Goal: Task Accomplishment & Management: Manage account settings

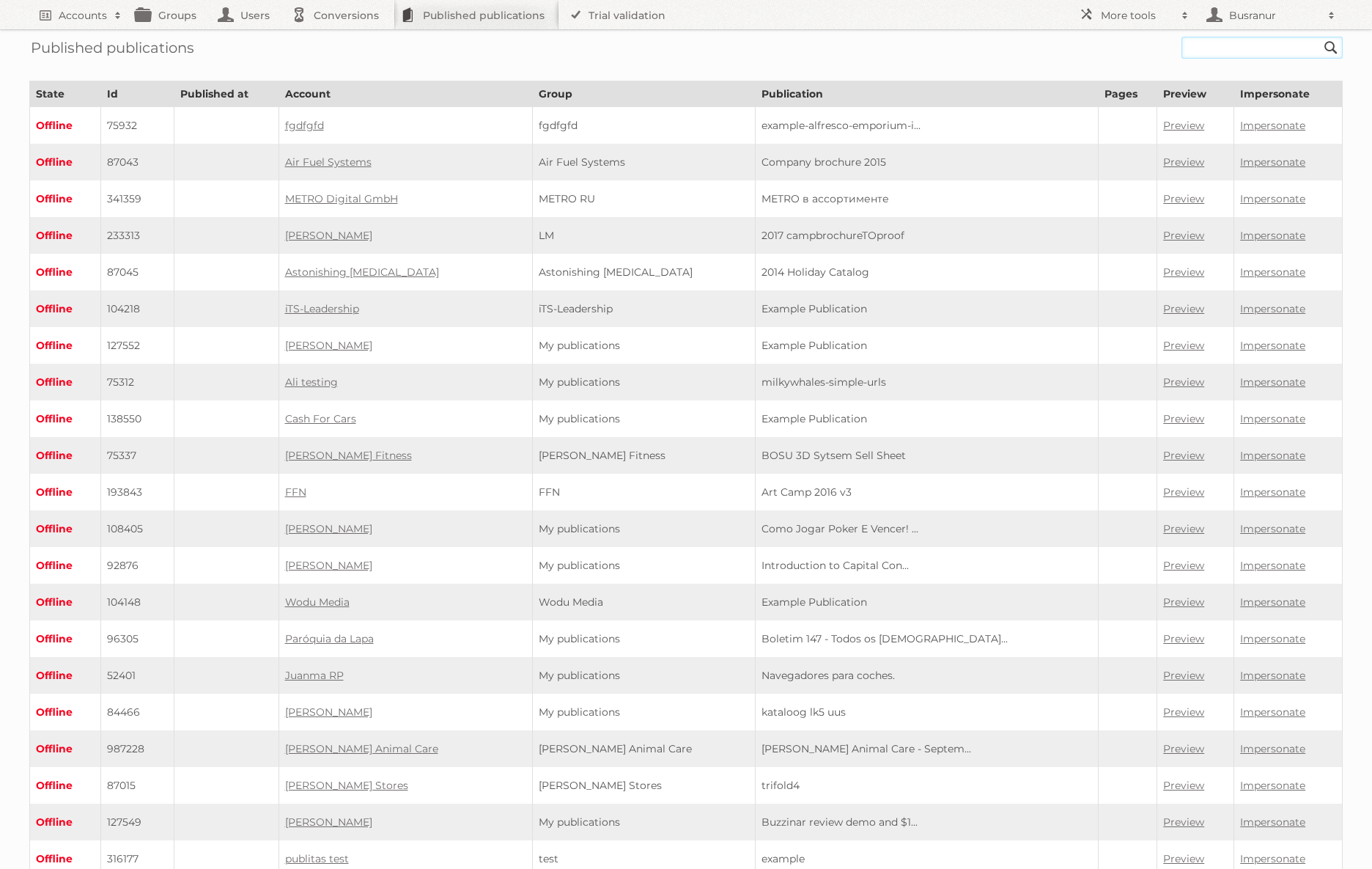
click at [1206, 41] on input "text" at bounding box center [1262, 48] width 161 height 22
paste input "delhaize-belgium-nl/2025-w36-nl/page/1"
type input "delhaize-belgium-nl/2025-w36-nl"
click at [1320, 37] on input "Search" at bounding box center [1331, 48] width 22 height 22
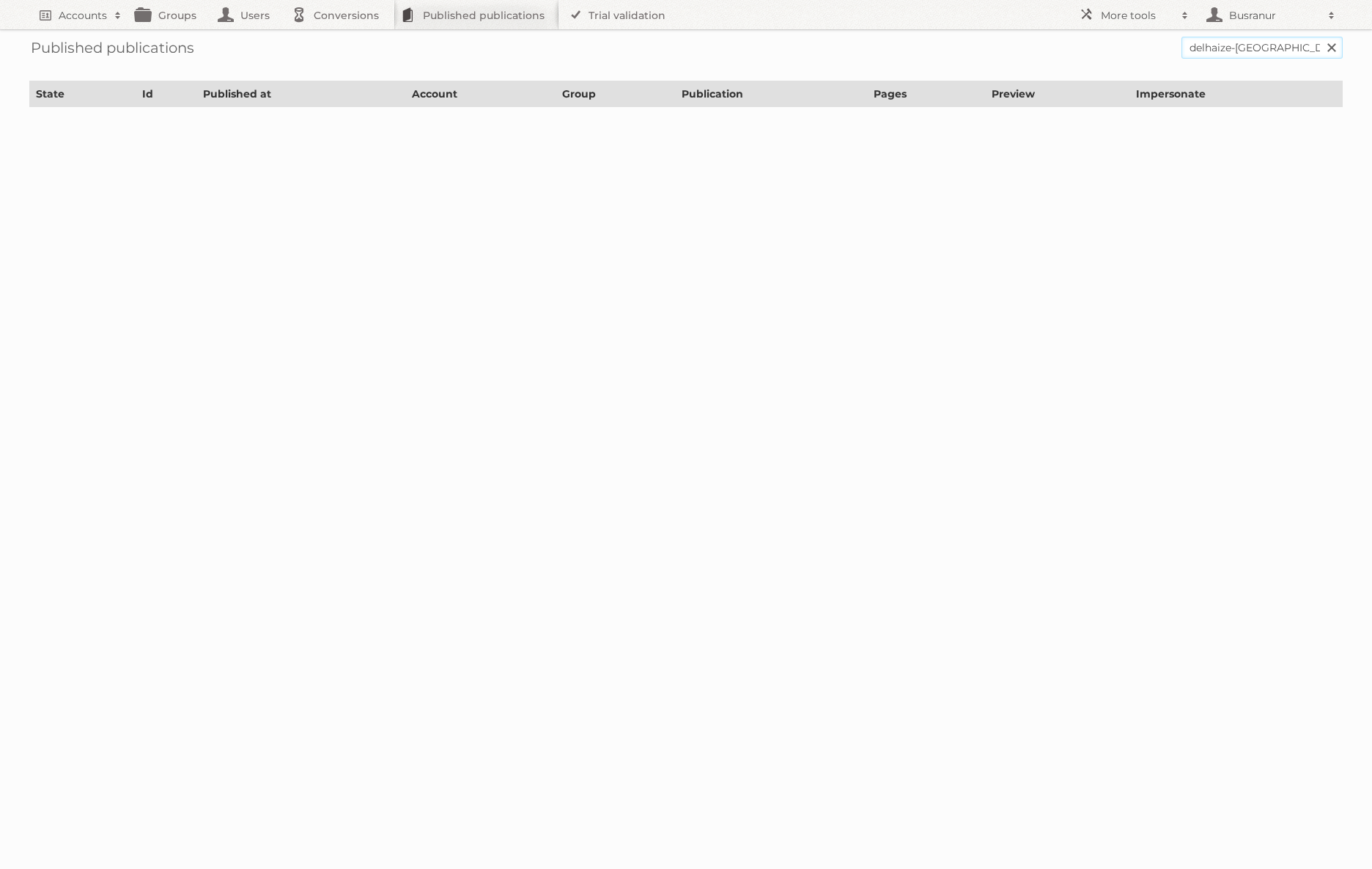
drag, startPoint x: 1296, startPoint y: 48, endPoint x: 1151, endPoint y: 49, distance: 145.0
click at [1151, 49] on form "delhaize-belgium-nl/2025-w36-nl Search" at bounding box center [686, 48] width 1314 height 22
type input "2025-w36-nl"
click at [1320, 37] on input "Search" at bounding box center [1331, 48] width 22 height 22
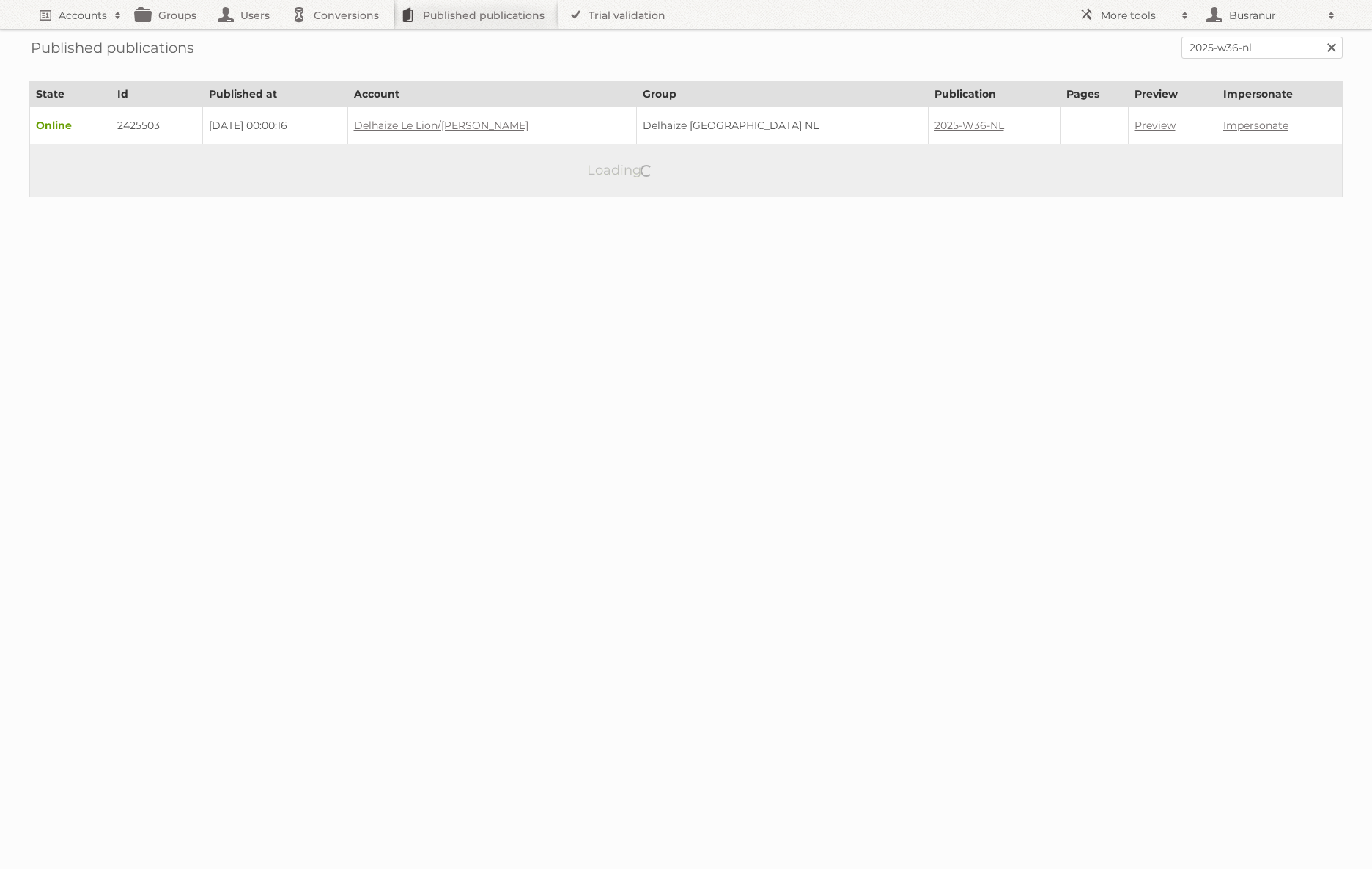
click at [144, 118] on td "2425503" at bounding box center [157, 126] width 91 height 37
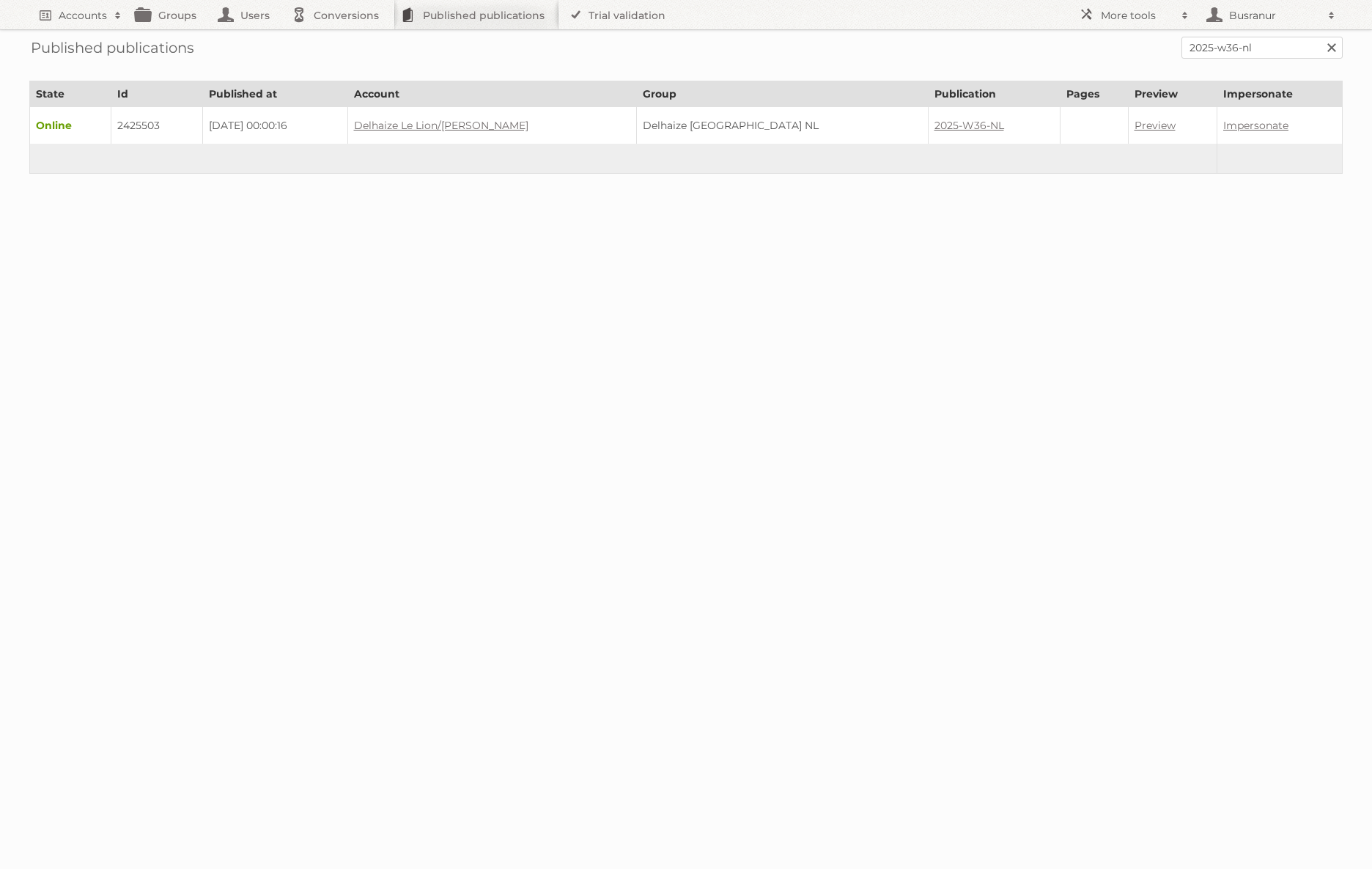
copy td "2425503"
click at [1231, 46] on input "2025-w36-nl" at bounding box center [1262, 48] width 161 height 22
paste input "fr/page/1"
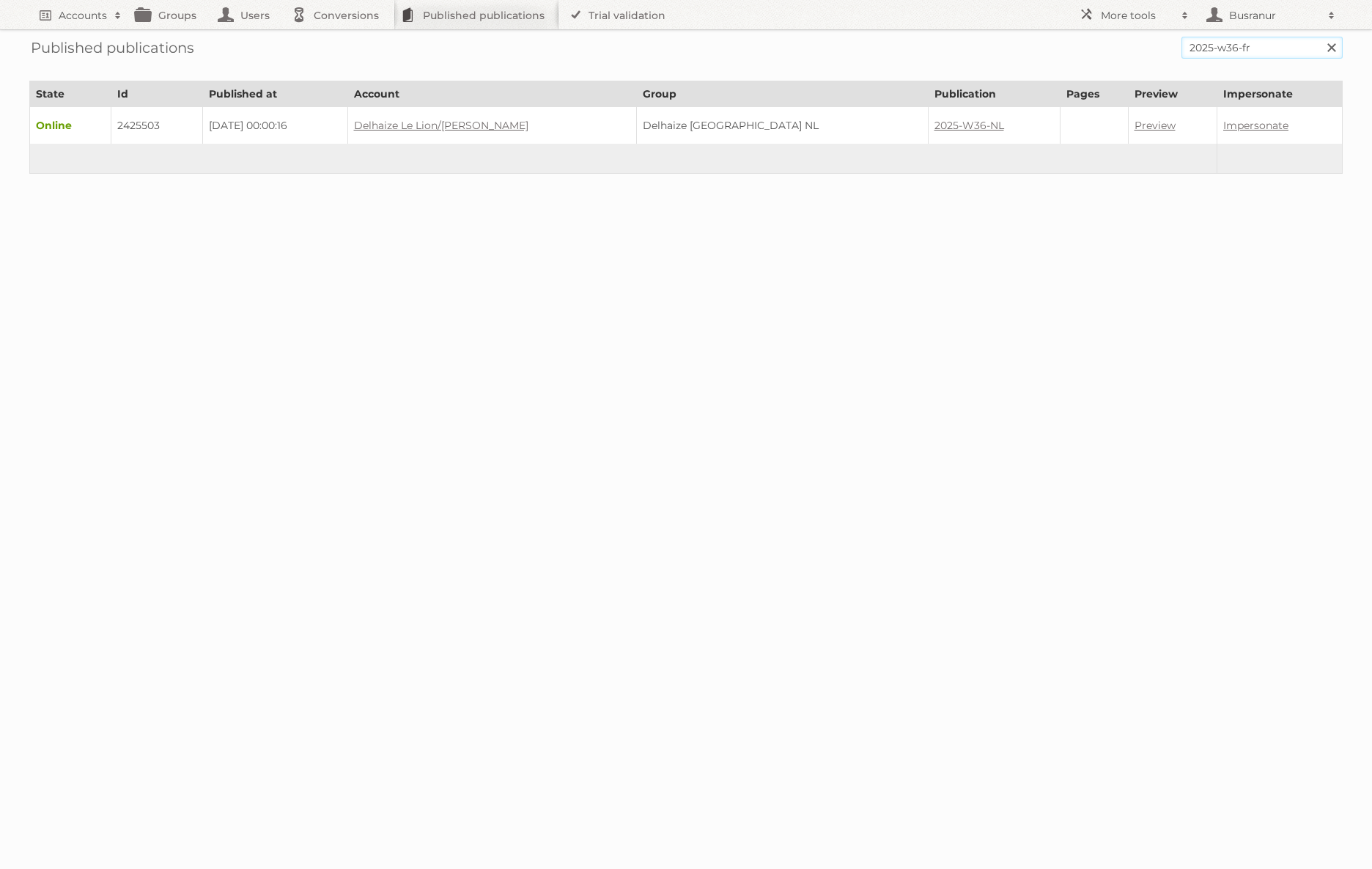
type input "2025-w36-fr"
click at [1320, 37] on input "Search" at bounding box center [1331, 48] width 22 height 22
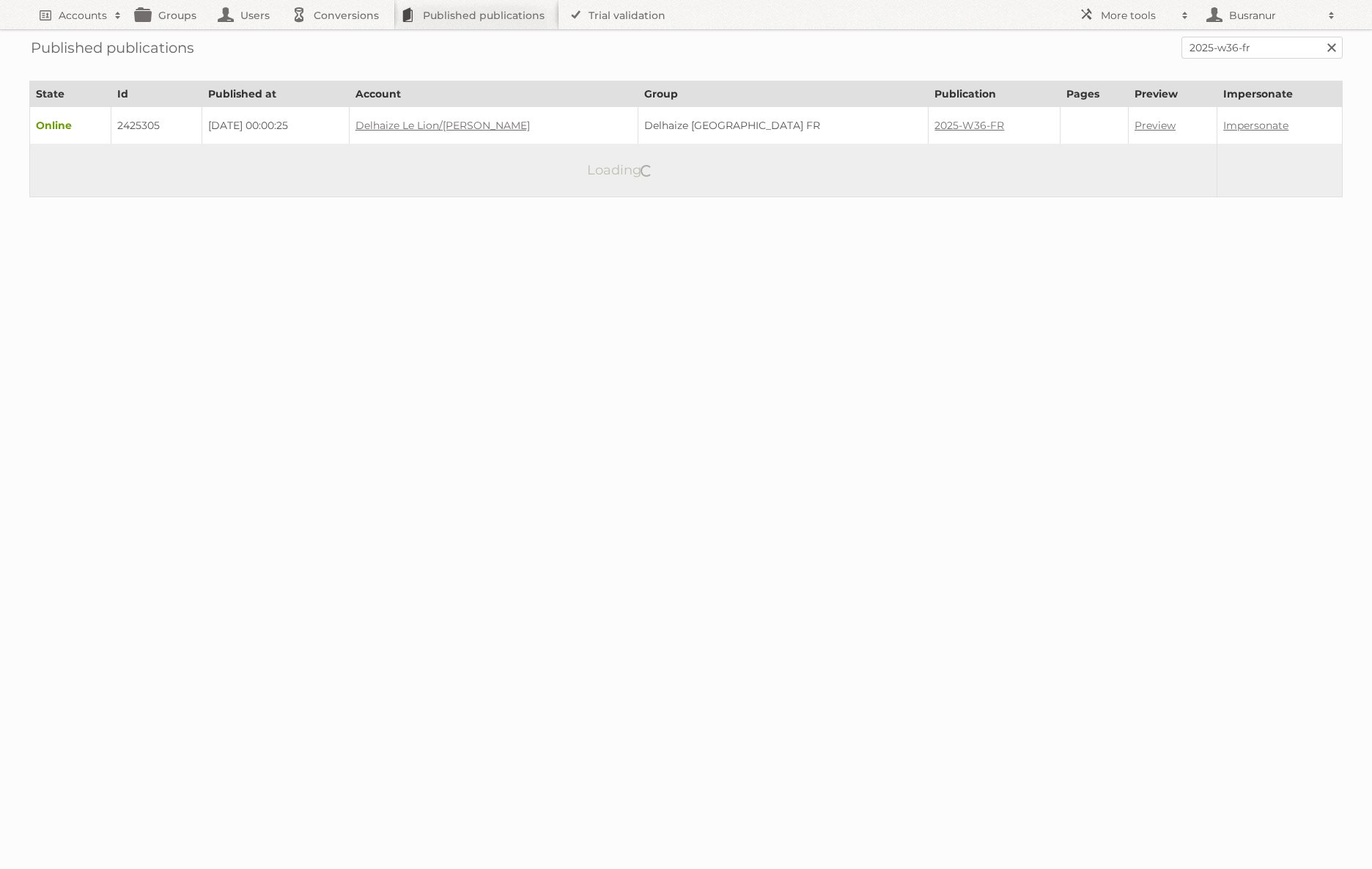
click at [138, 123] on td "2425305" at bounding box center [156, 126] width 91 height 37
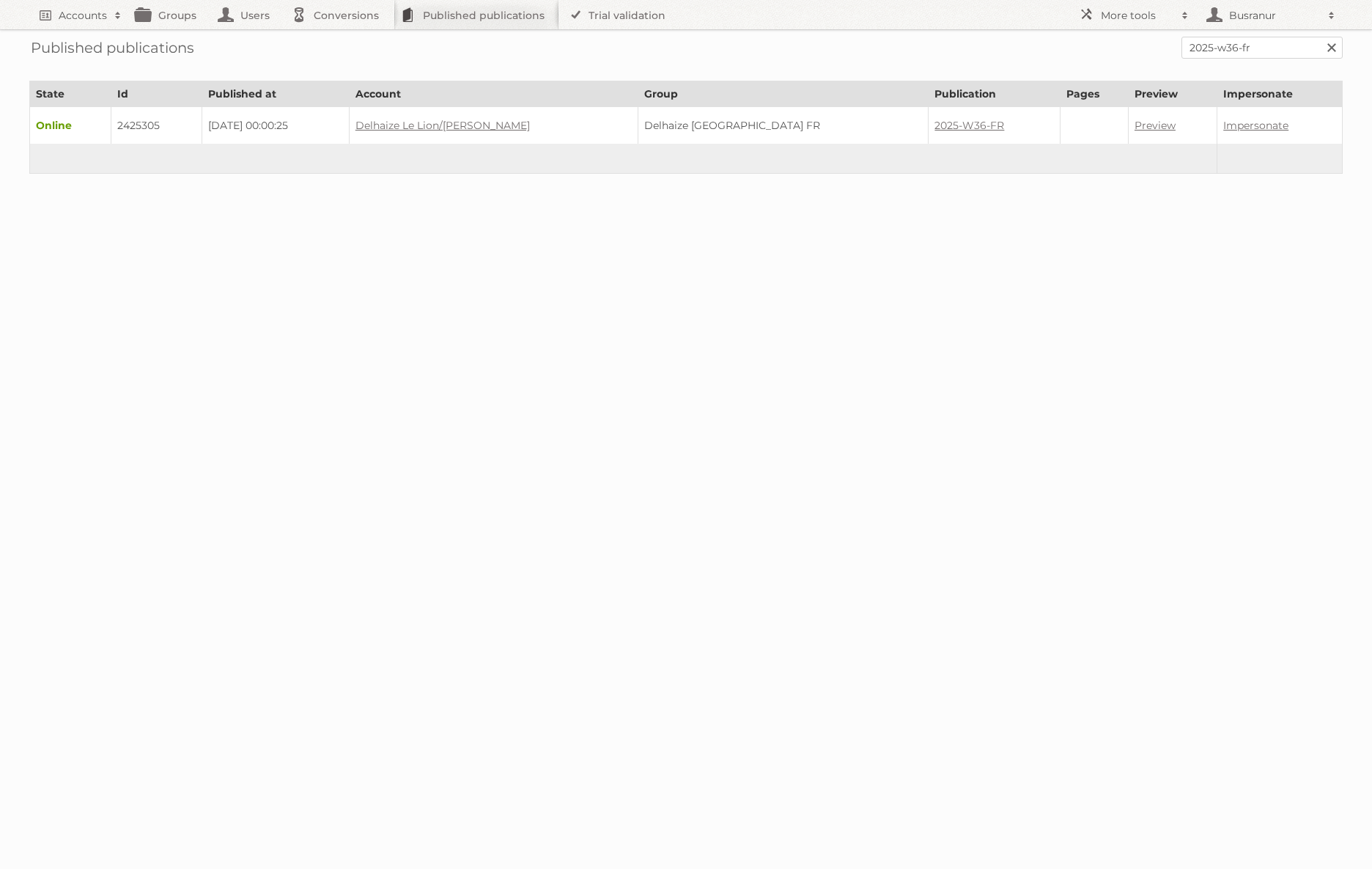
copy td "2425305"
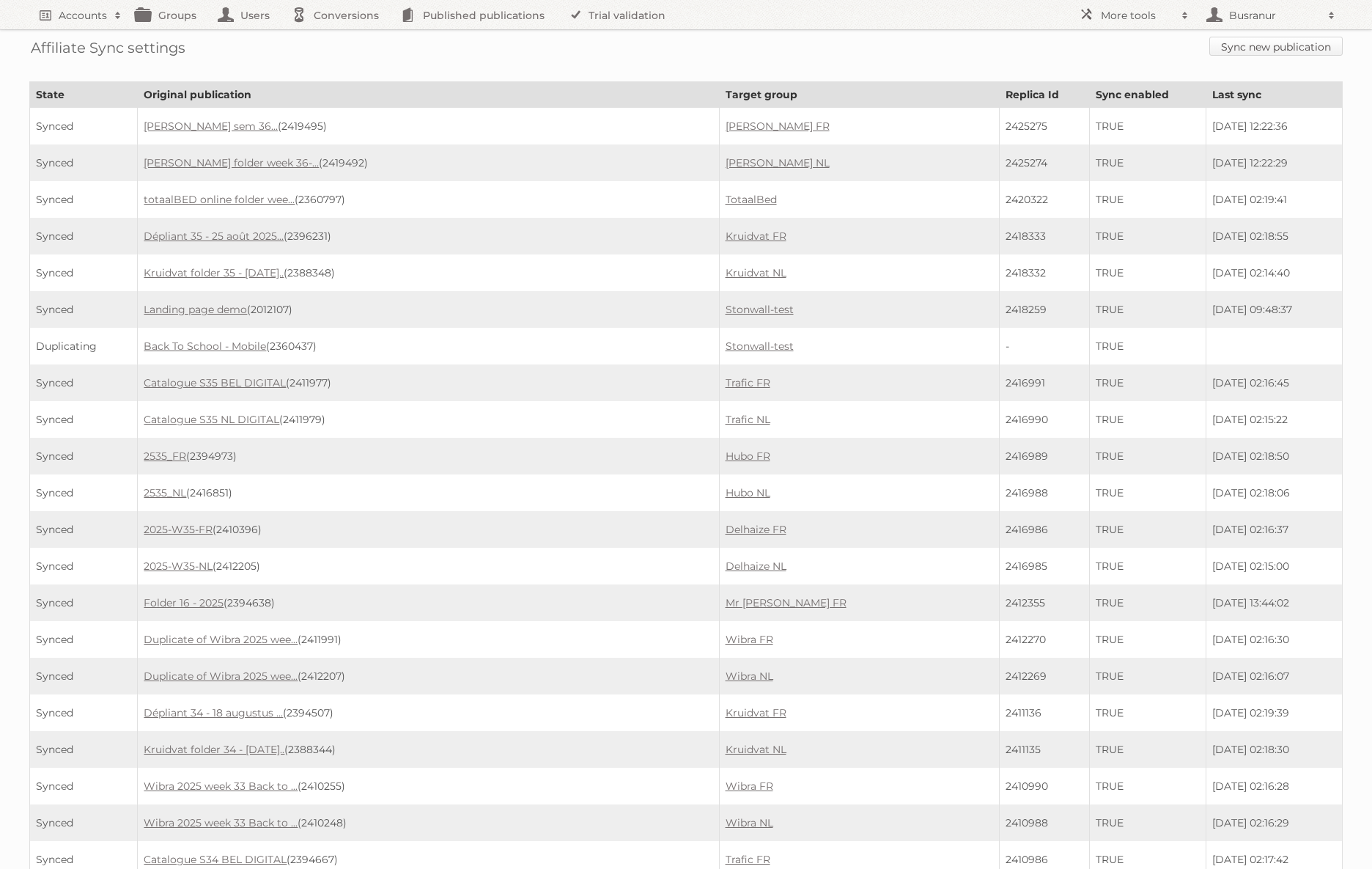
click at [1222, 50] on link "Sync new publication" at bounding box center [1277, 46] width 134 height 19
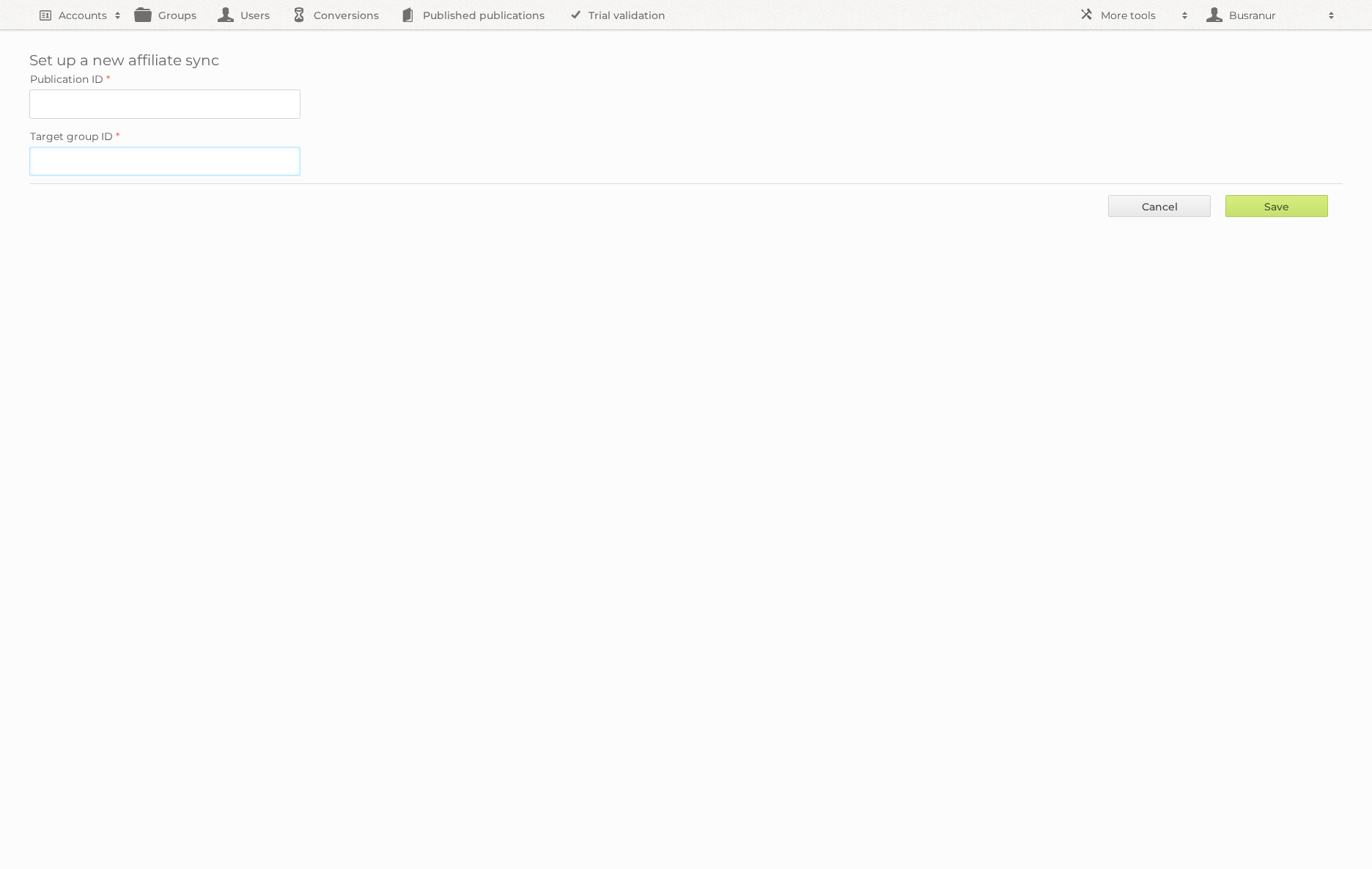
click at [256, 164] on input "Target group ID" at bounding box center [165, 161] width 271 height 29
paste input "60222"
type input "60222"
click at [206, 99] on input "Publication ID" at bounding box center [165, 103] width 271 height 29
paste input "2425503"
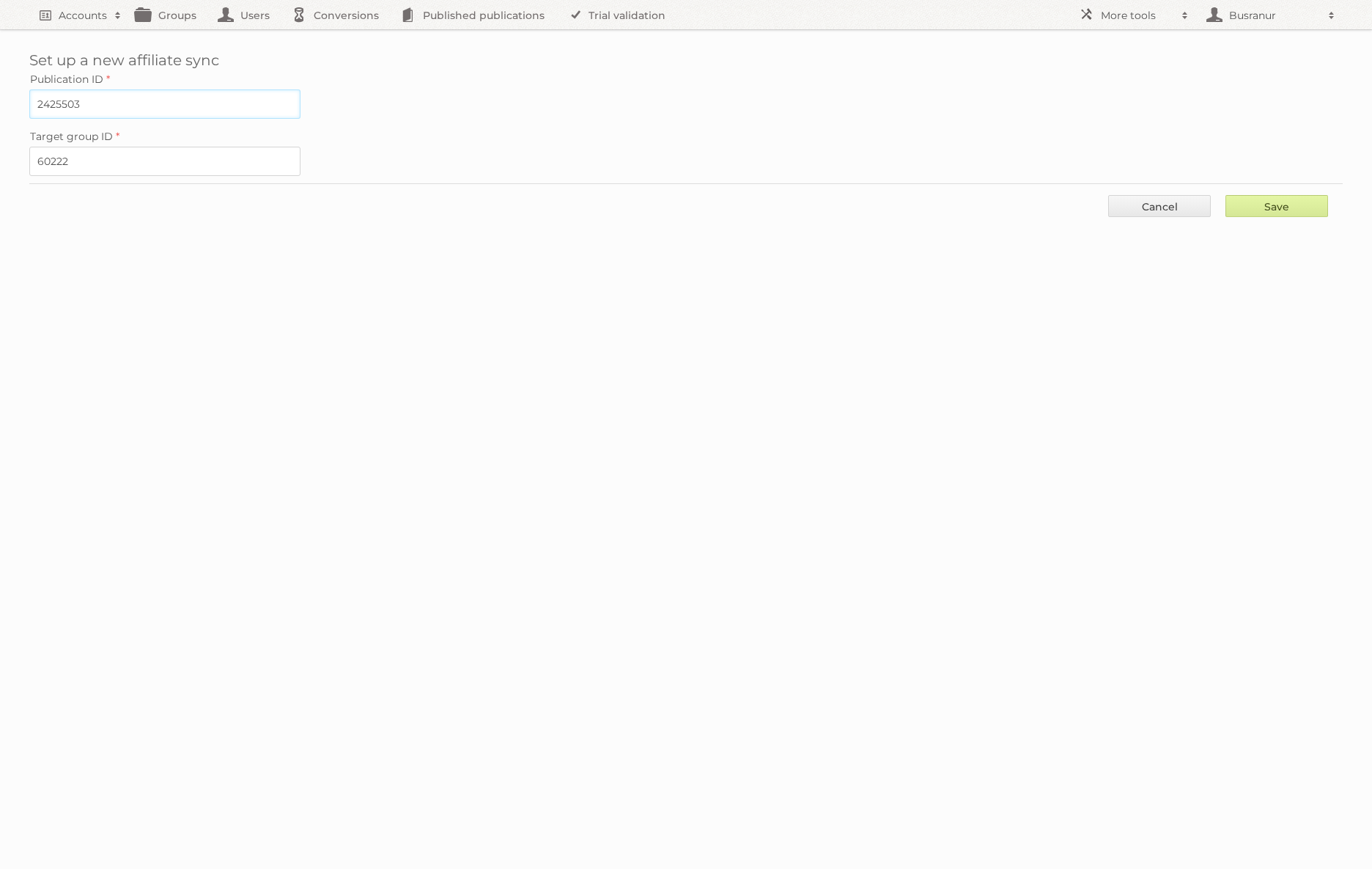
type input "2425503"
click at [1284, 201] on input "Save" at bounding box center [1277, 206] width 103 height 22
type input "..."
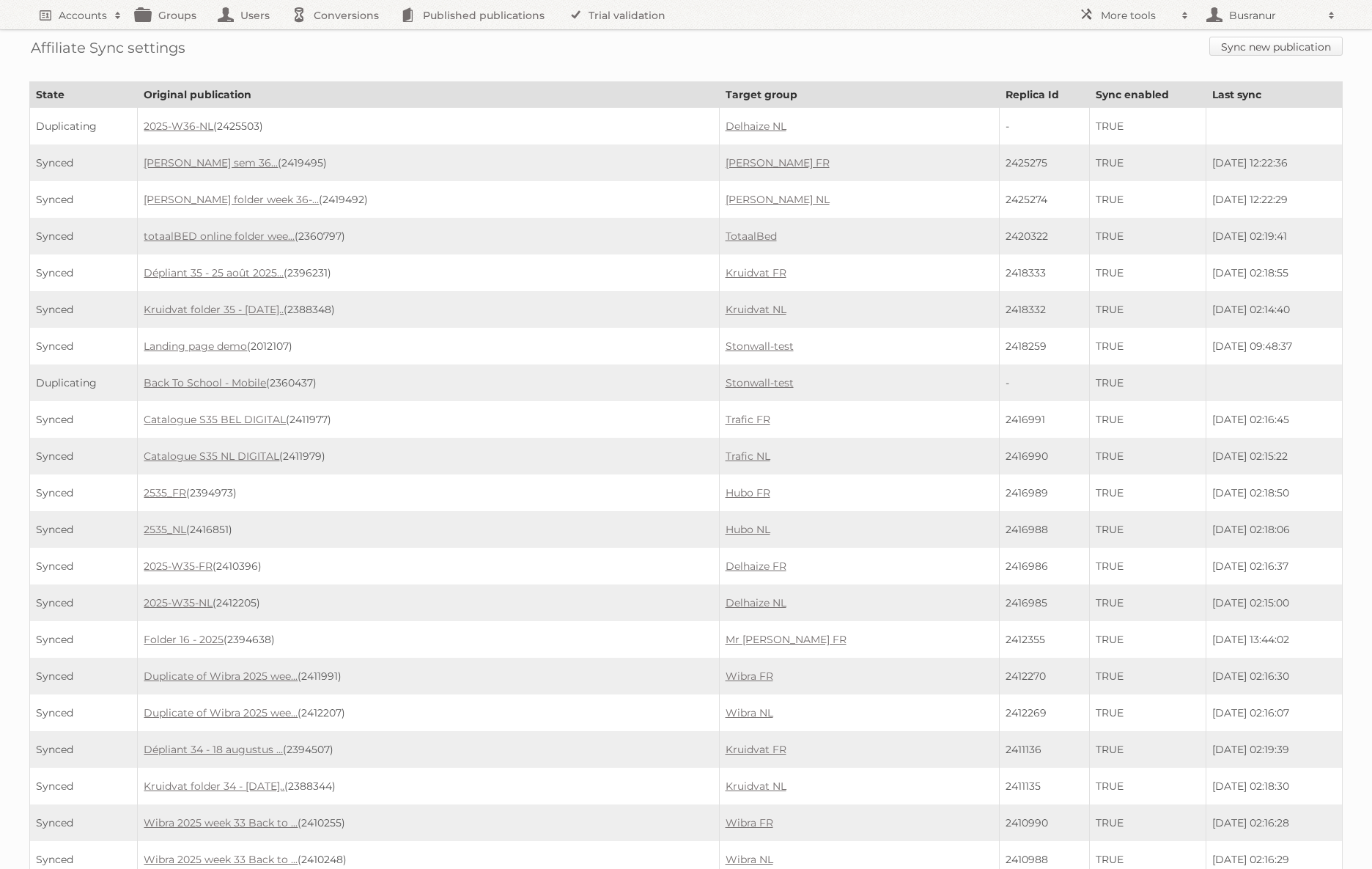
click at [1242, 52] on link "Sync new publication" at bounding box center [1277, 46] width 134 height 19
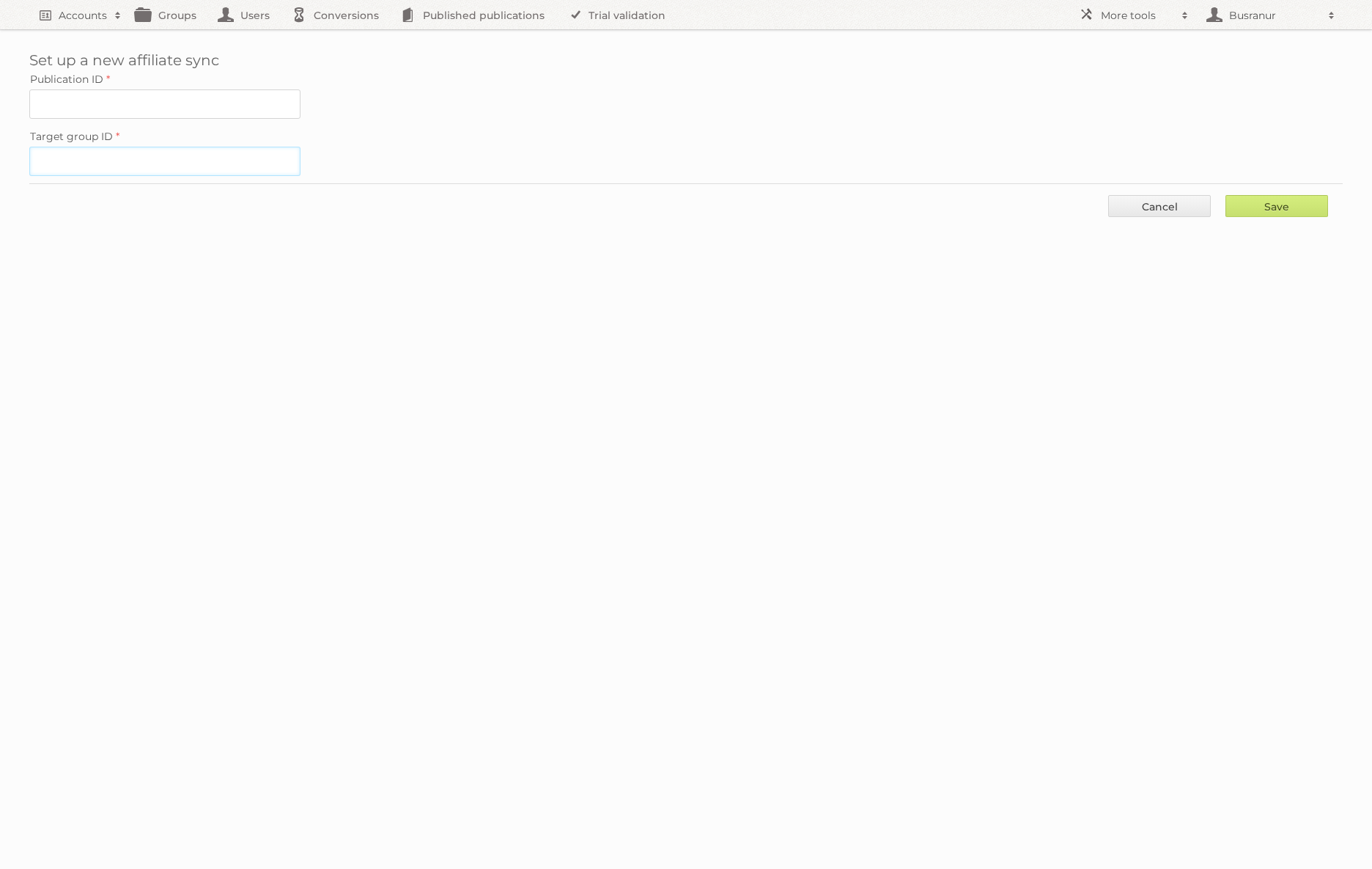
click at [220, 162] on input "Target group ID" at bounding box center [165, 161] width 271 height 29
paste input "60216"
type input "60216"
click at [227, 102] on input "Publication ID" at bounding box center [165, 103] width 271 height 29
paste input "2425305"
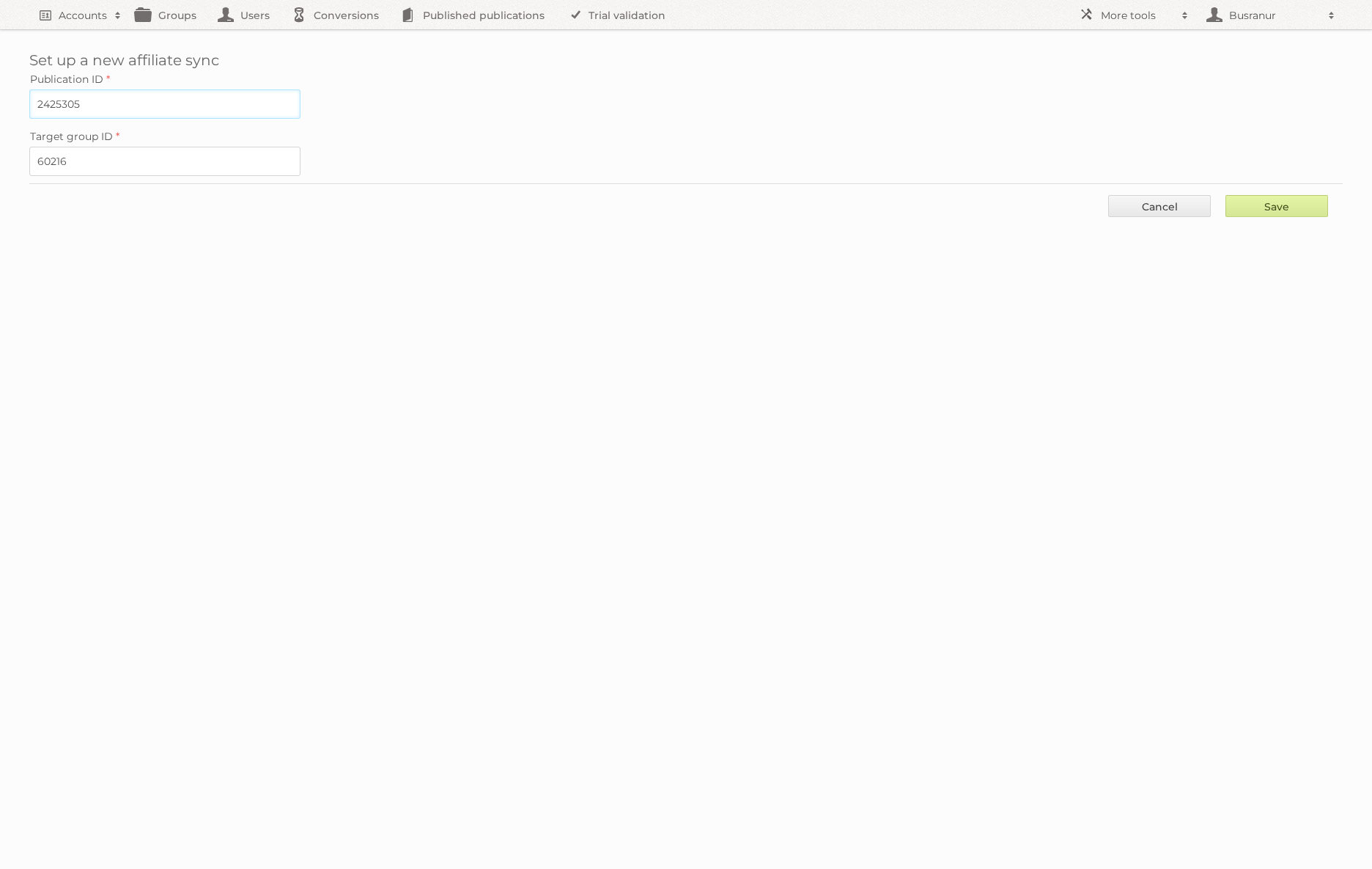
type input "2425305"
click at [1260, 205] on input "Save" at bounding box center [1277, 206] width 103 height 22
type input "..."
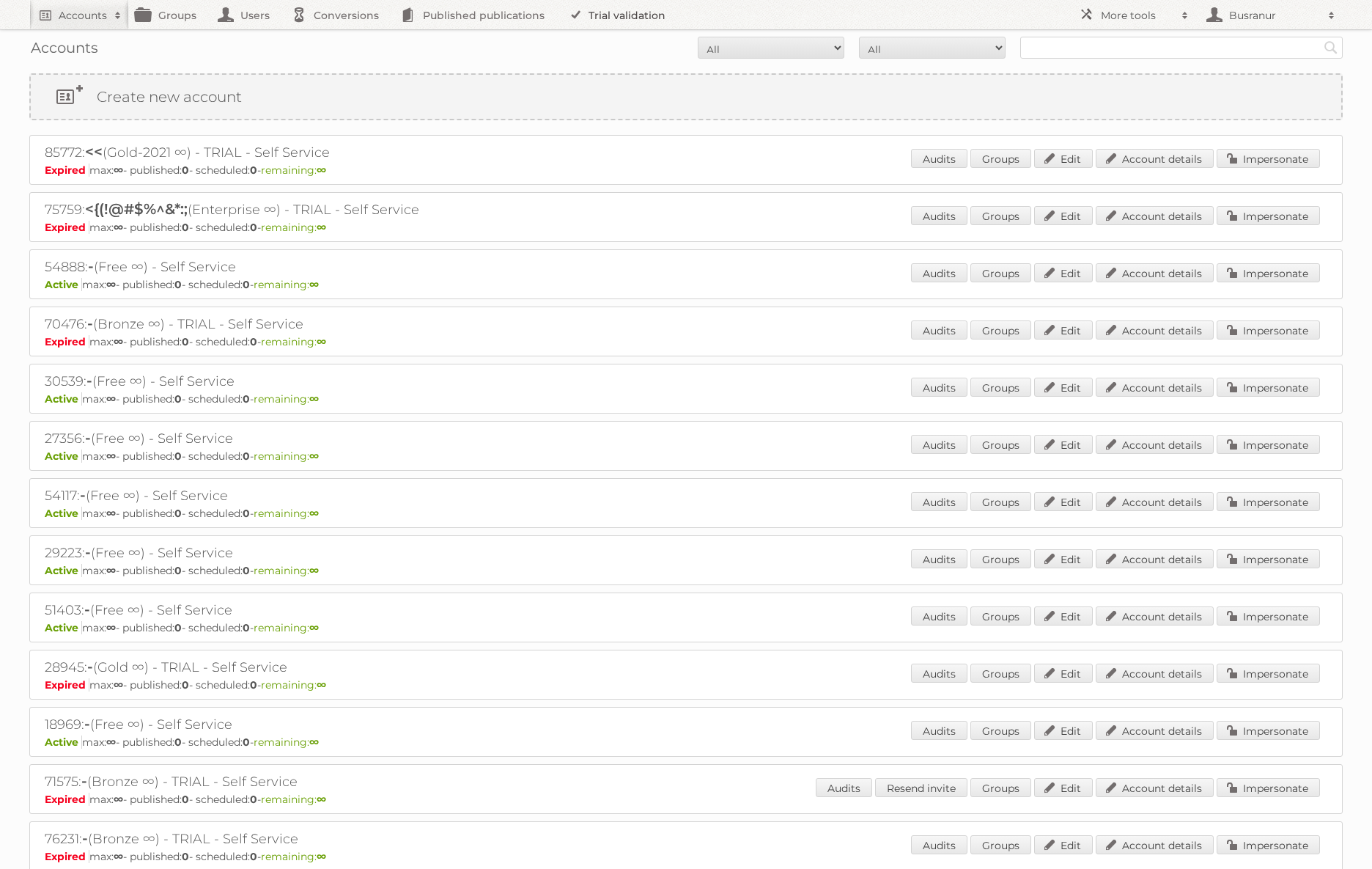
click at [613, 10] on link "Trial validation" at bounding box center [620, 14] width 121 height 29
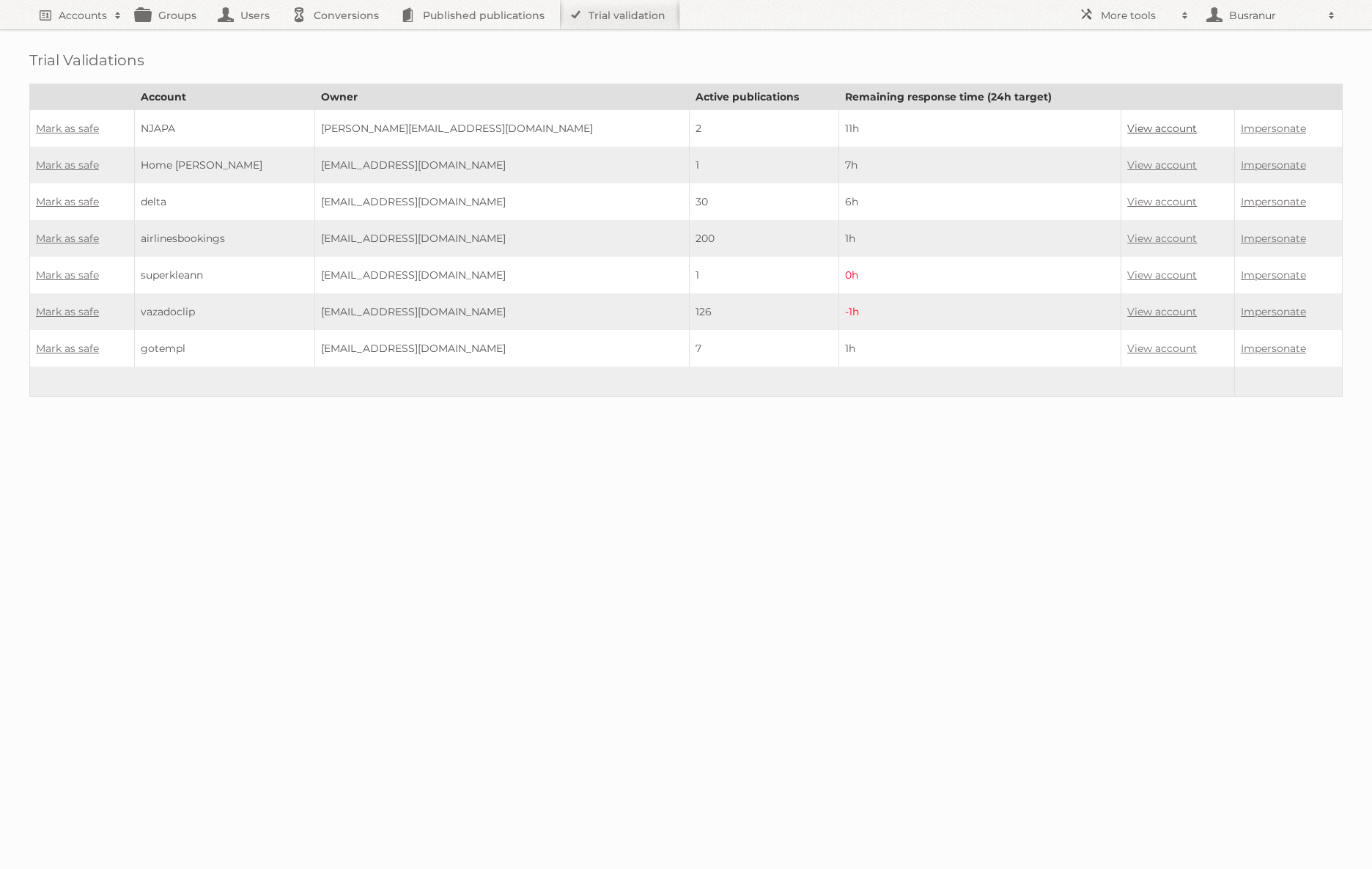
click at [1127, 125] on link "View account" at bounding box center [1162, 128] width 70 height 14
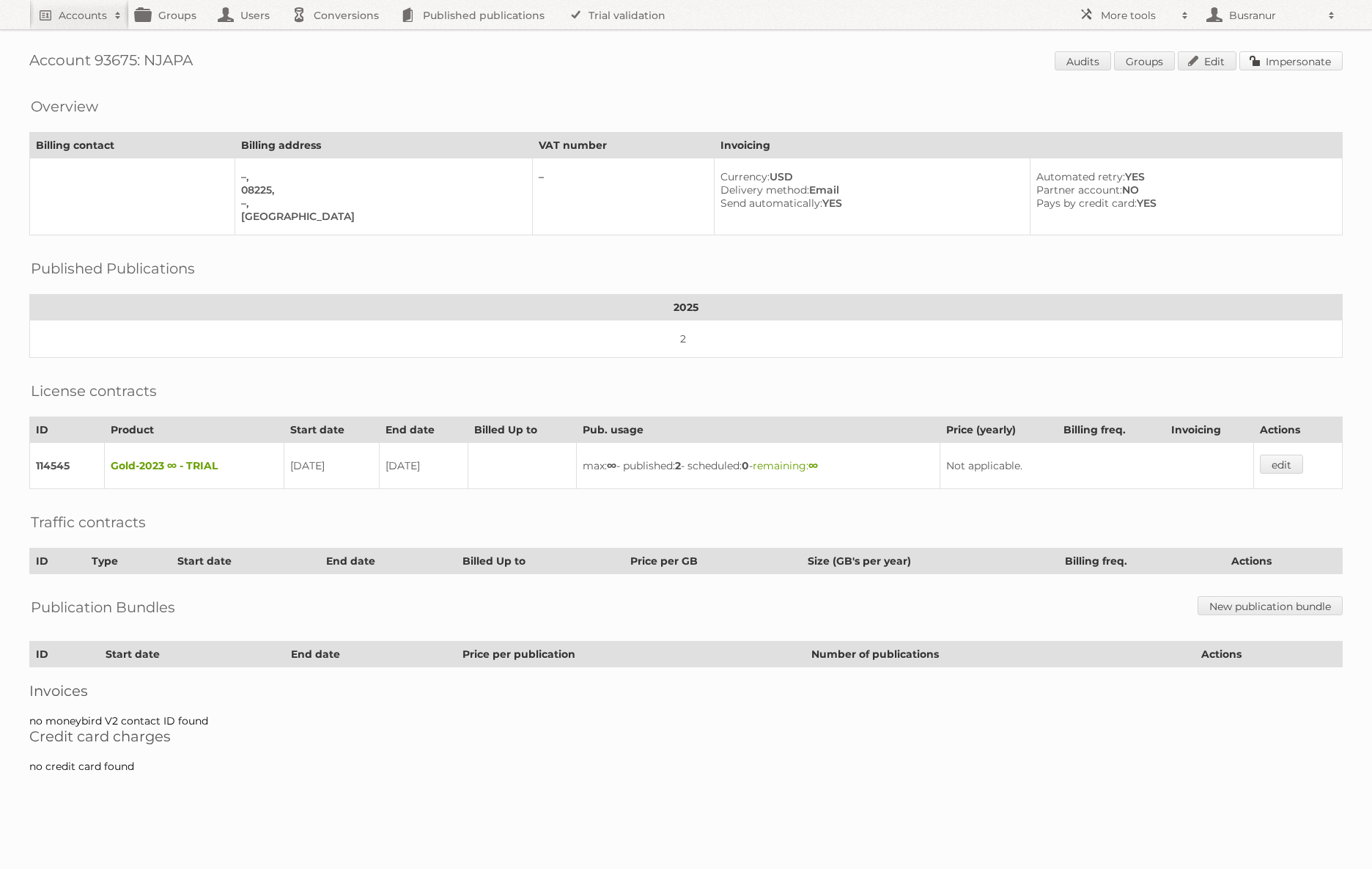
click at [1282, 60] on link "Impersonate" at bounding box center [1291, 61] width 103 height 19
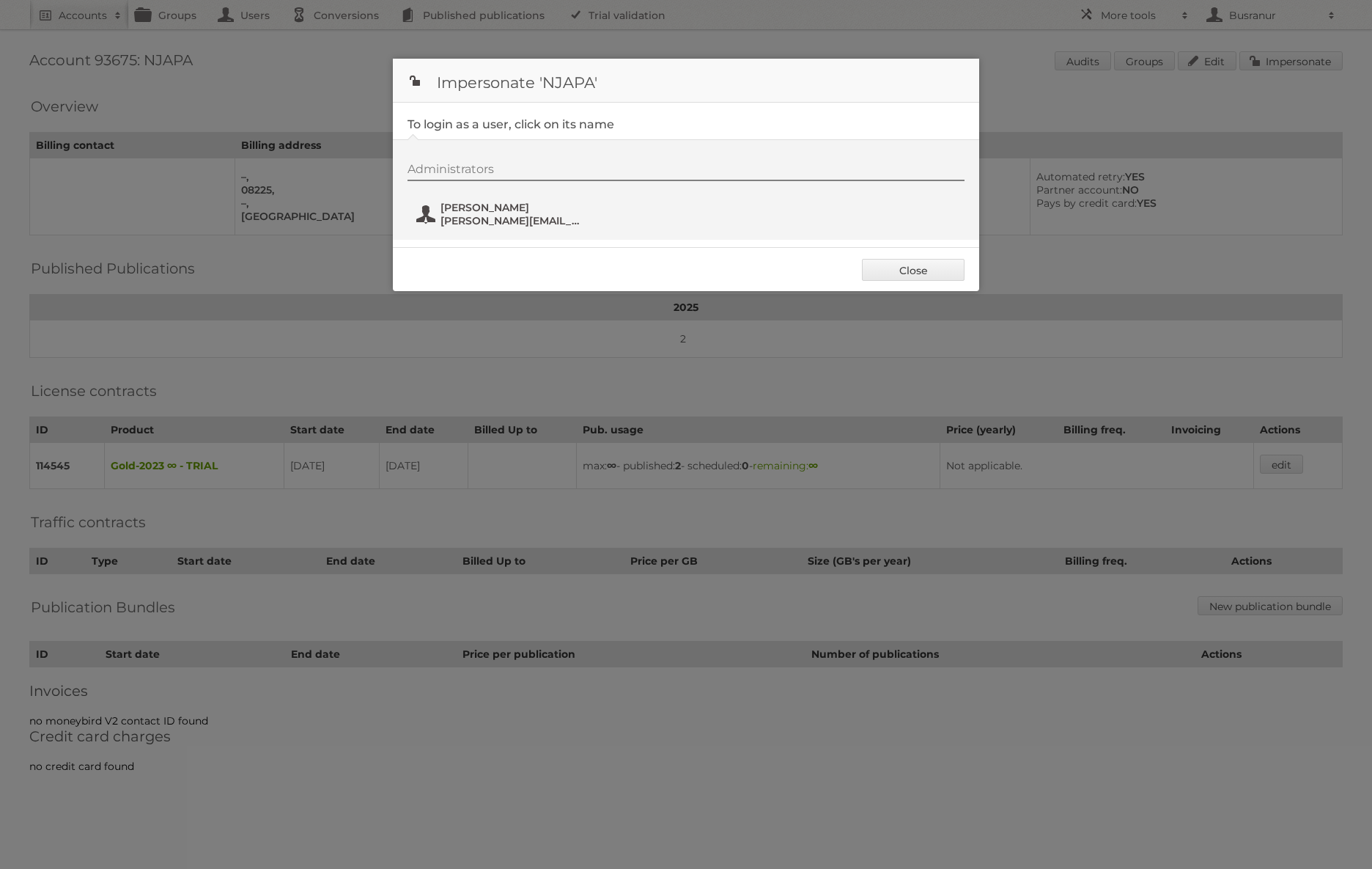
click at [483, 208] on span "Agnes Debiec" at bounding box center [511, 208] width 142 height 14
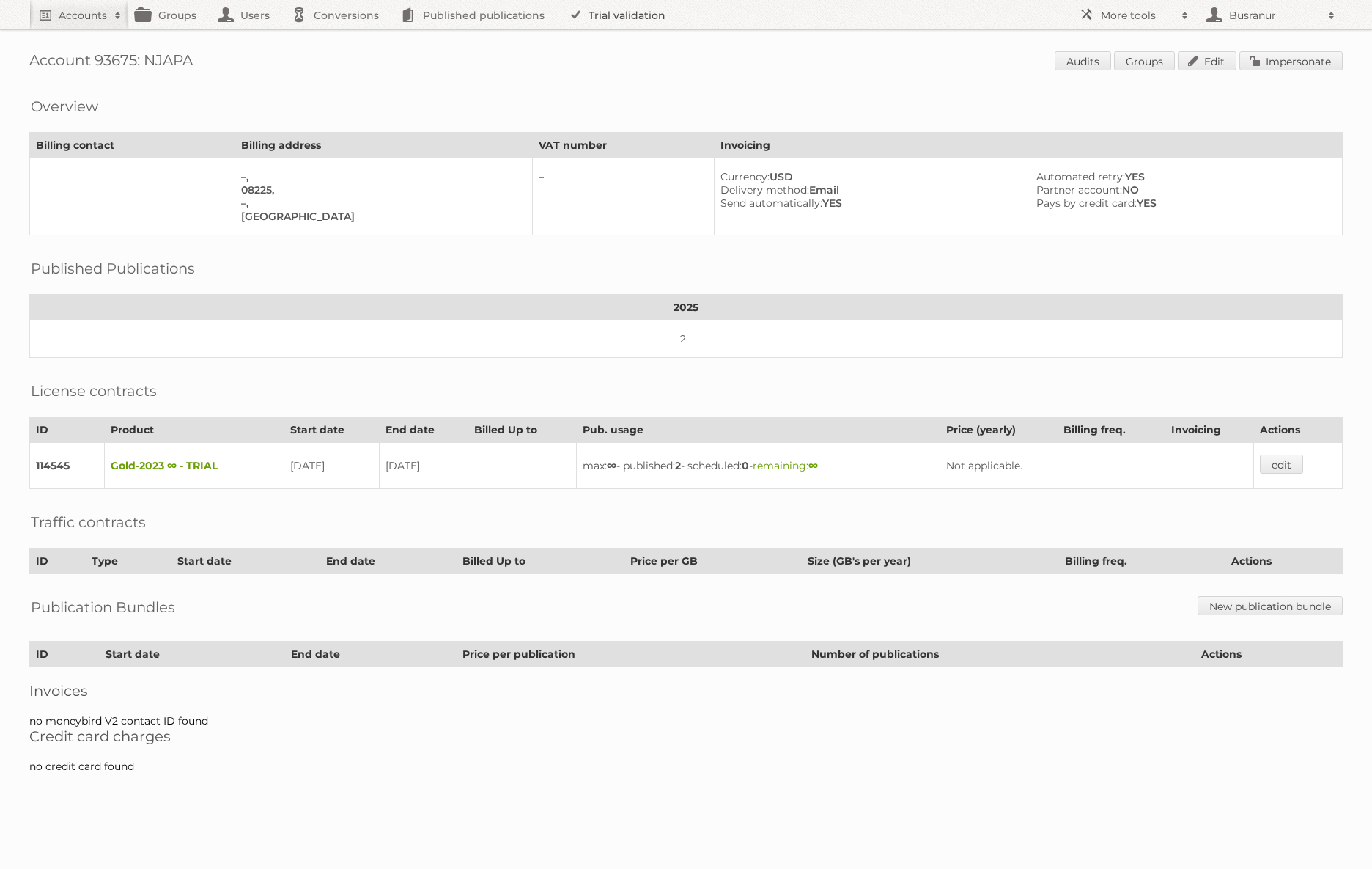
click at [632, 14] on link "Trial validation" at bounding box center [620, 14] width 121 height 29
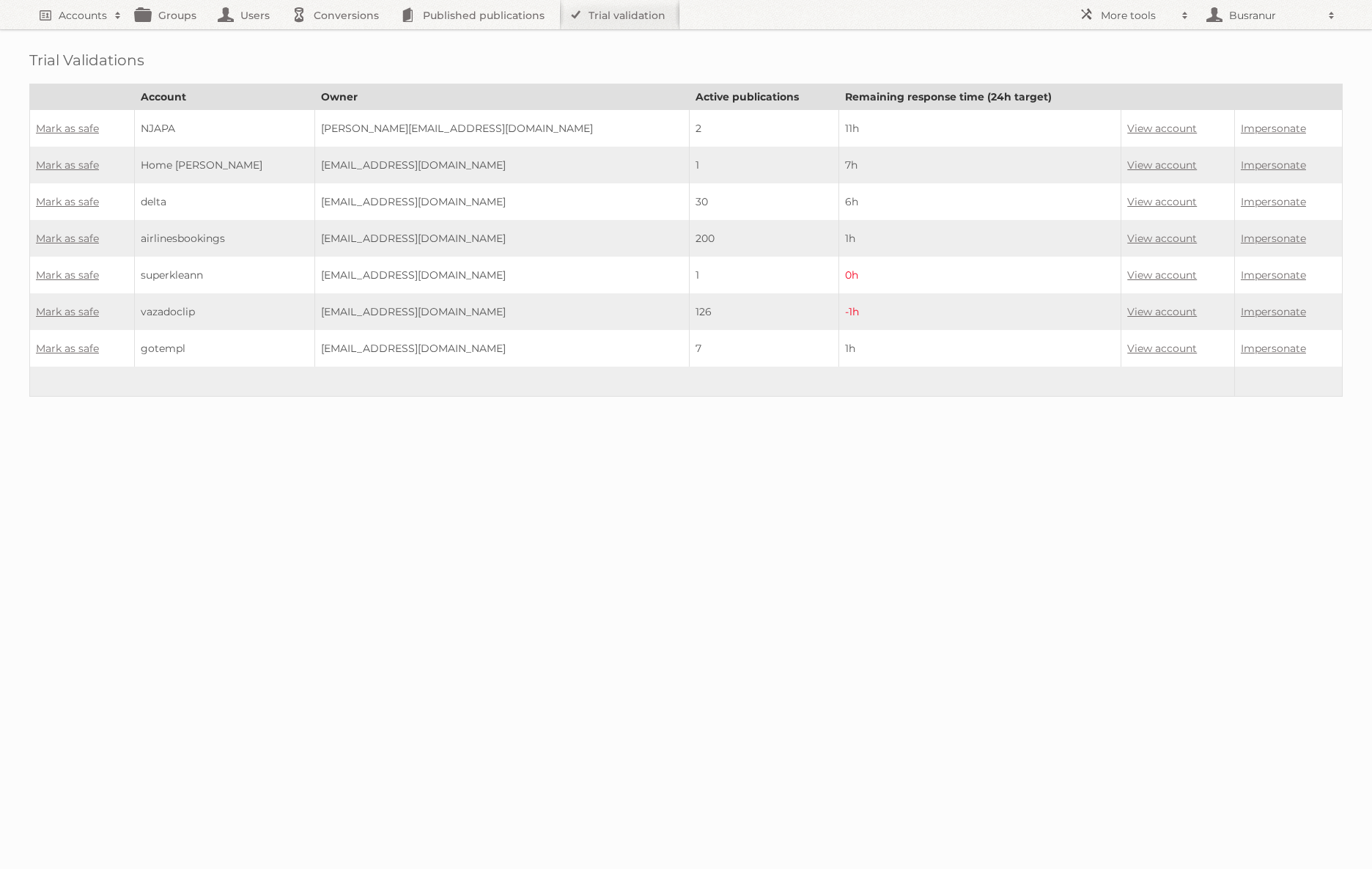
click at [80, 133] on td "Mark as safe" at bounding box center [83, 128] width 105 height 37
click at [75, 127] on link "Mark as safe" at bounding box center [67, 128] width 63 height 14
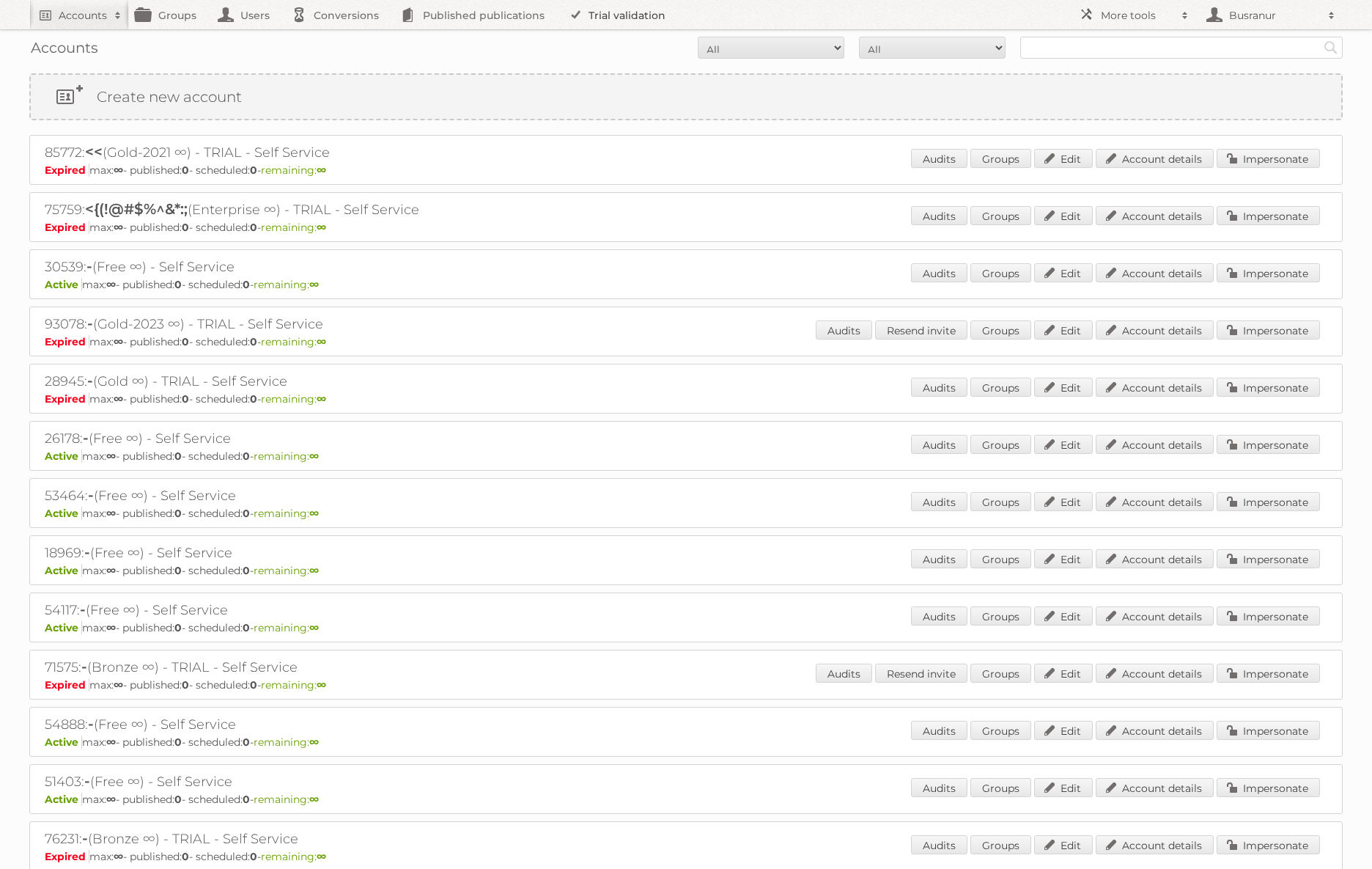
click at [643, 10] on link "Trial validation" at bounding box center [620, 14] width 121 height 29
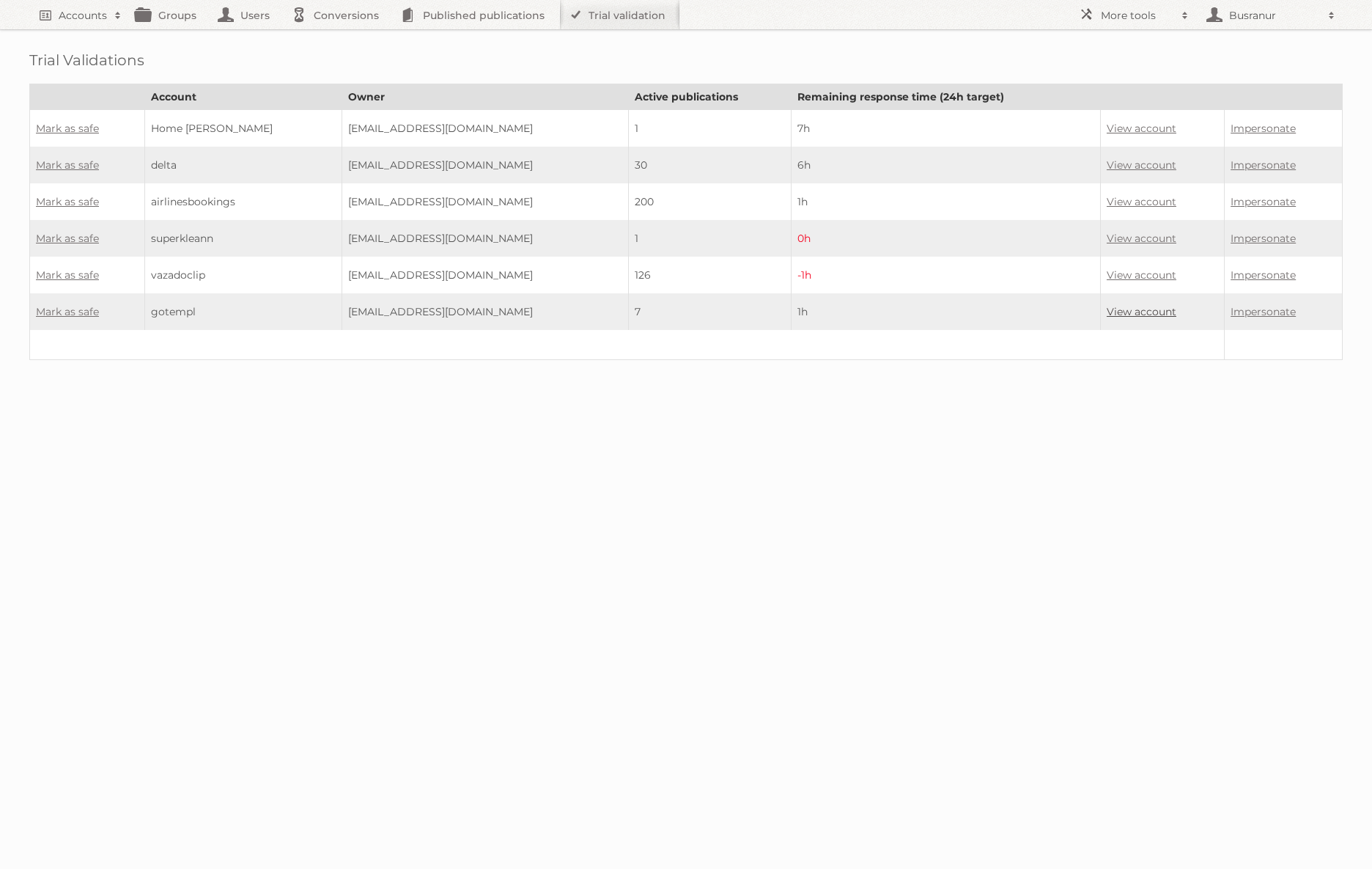
click at [1134, 306] on link "View account" at bounding box center [1142, 311] width 70 height 14
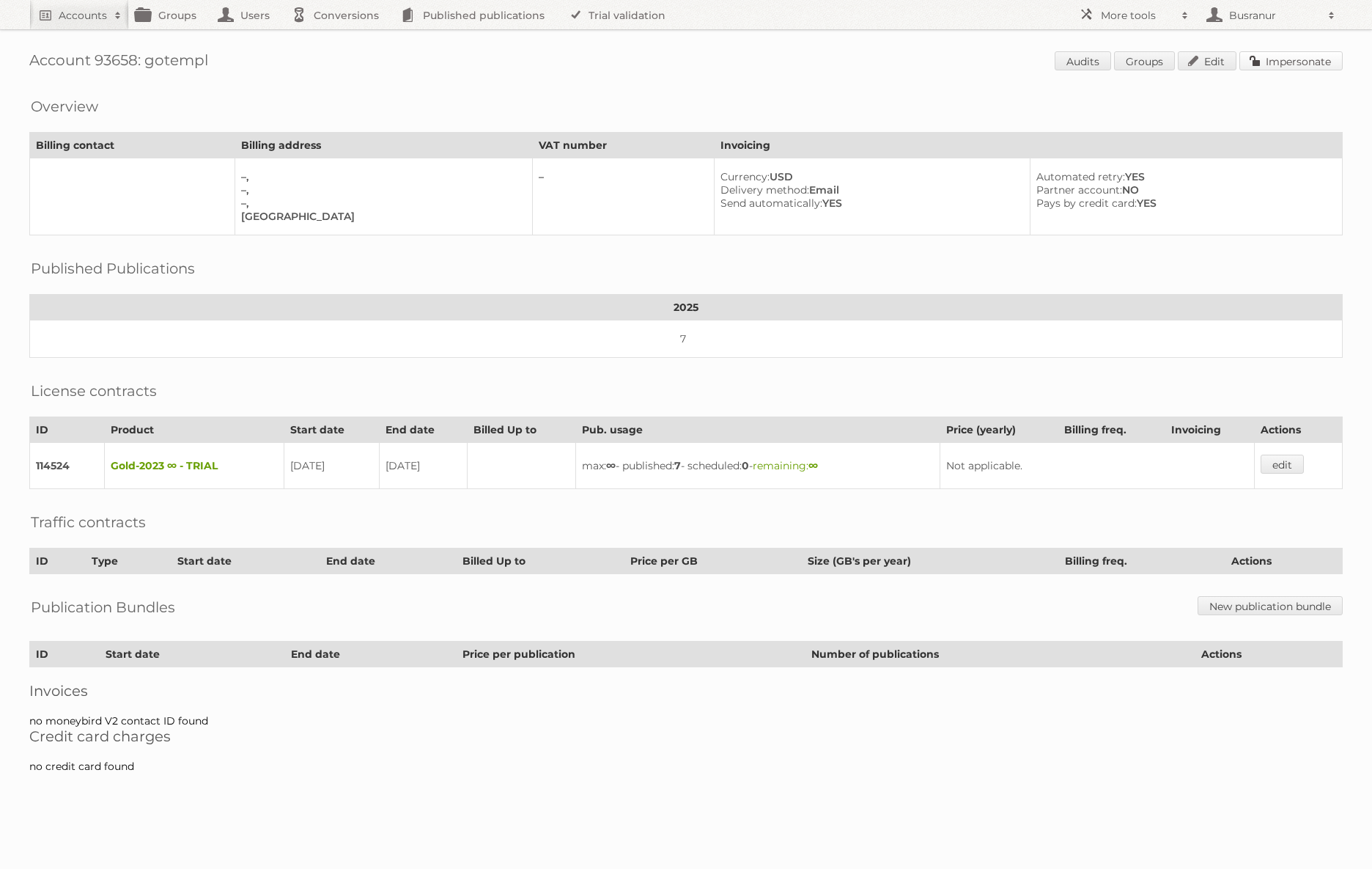
click at [1285, 64] on link "Impersonate" at bounding box center [1291, 61] width 103 height 19
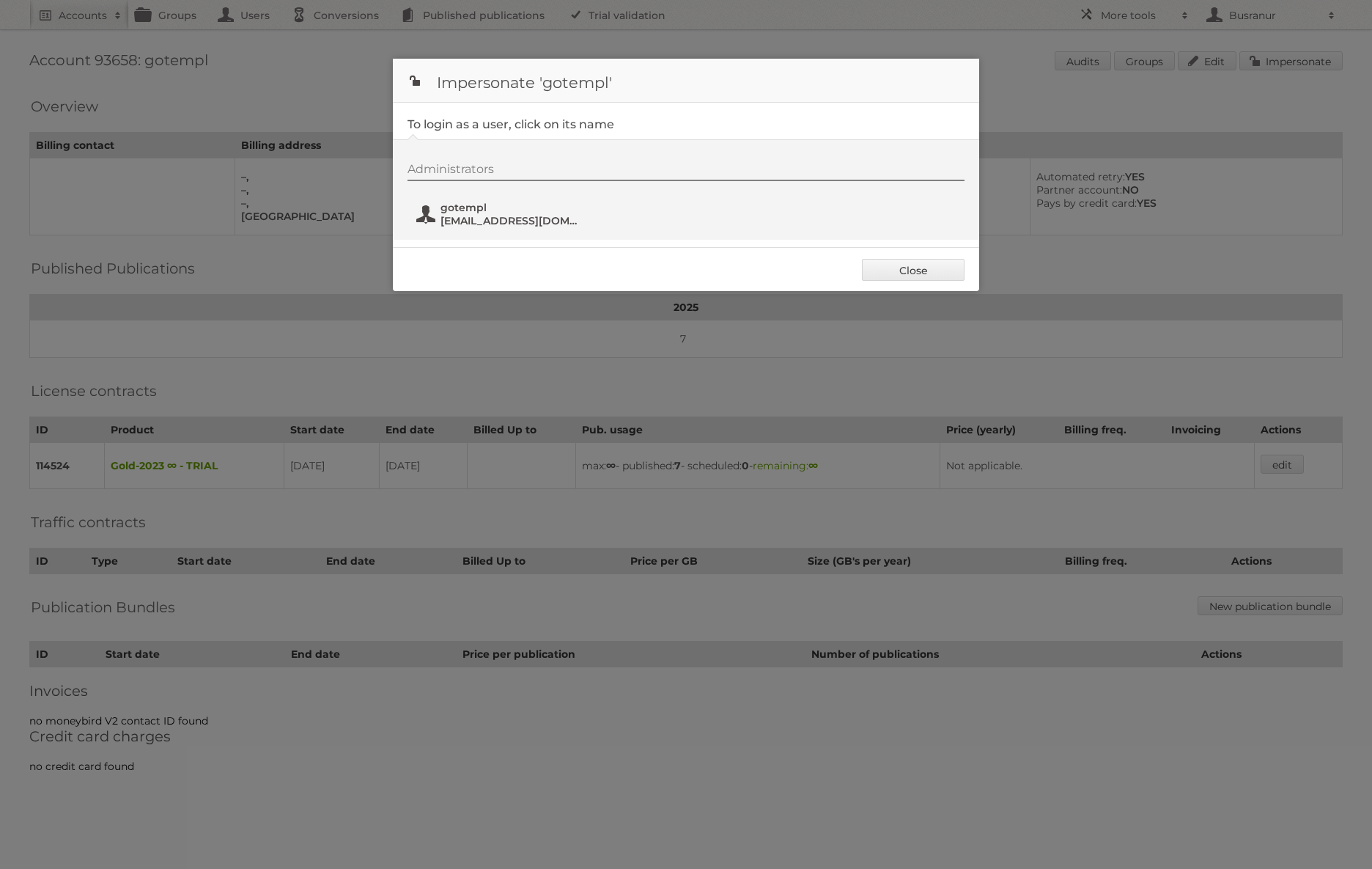
click at [511, 218] on span "[EMAIL_ADDRESS][DOMAIN_NAME]" at bounding box center [511, 220] width 142 height 14
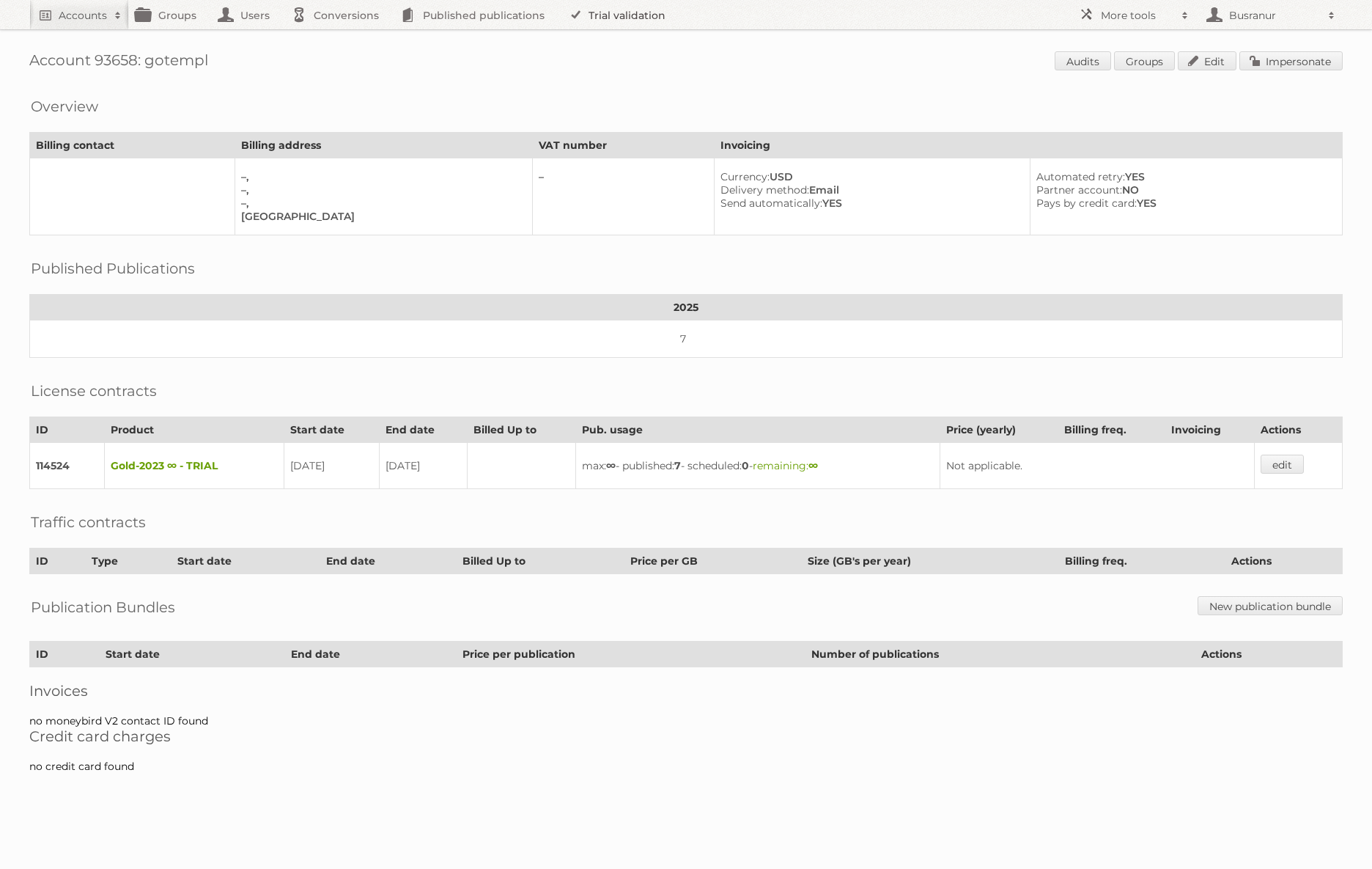
click at [635, 18] on link "Trial validation" at bounding box center [620, 14] width 121 height 29
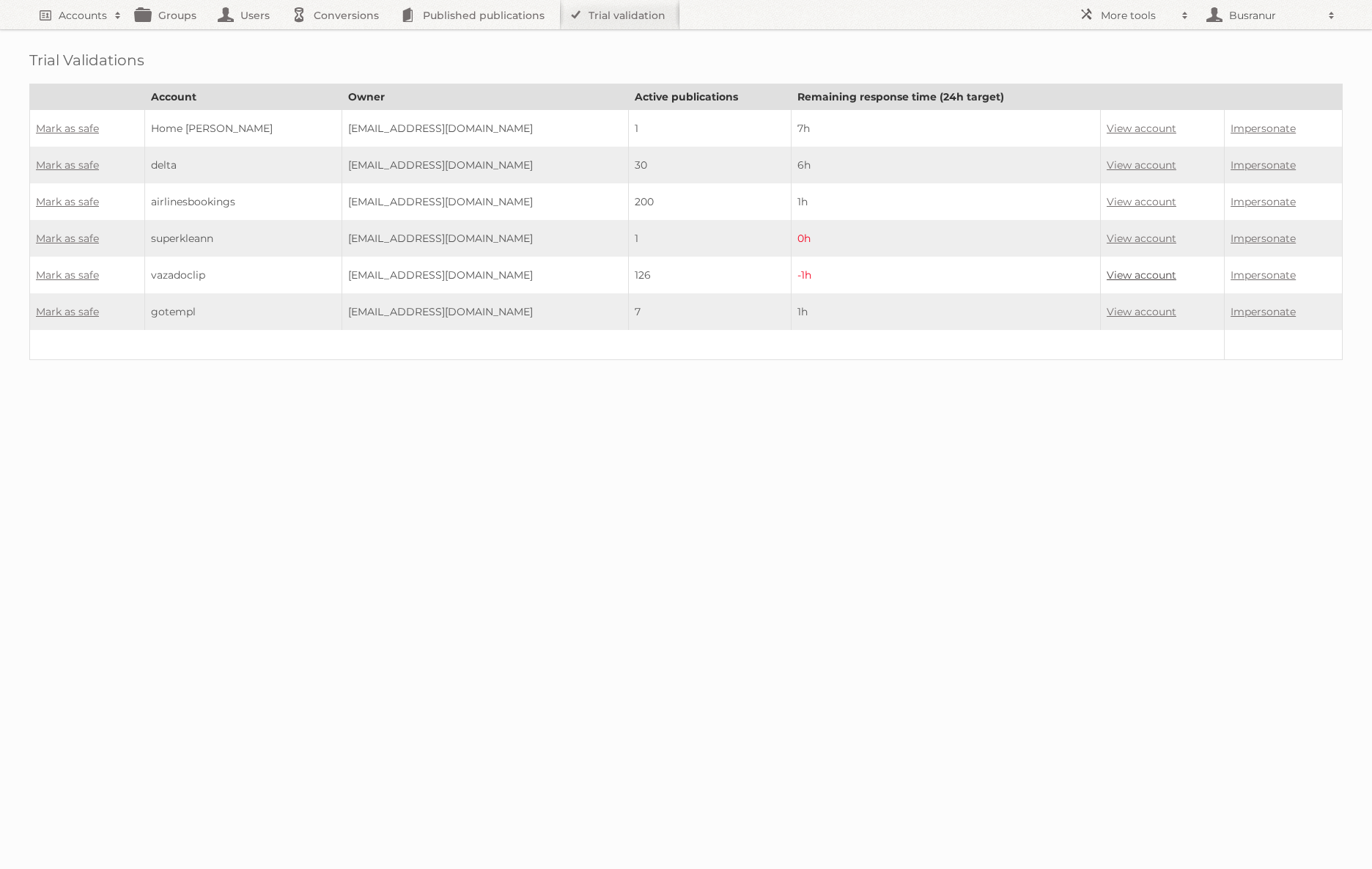
click at [1141, 268] on link "View account" at bounding box center [1142, 275] width 70 height 14
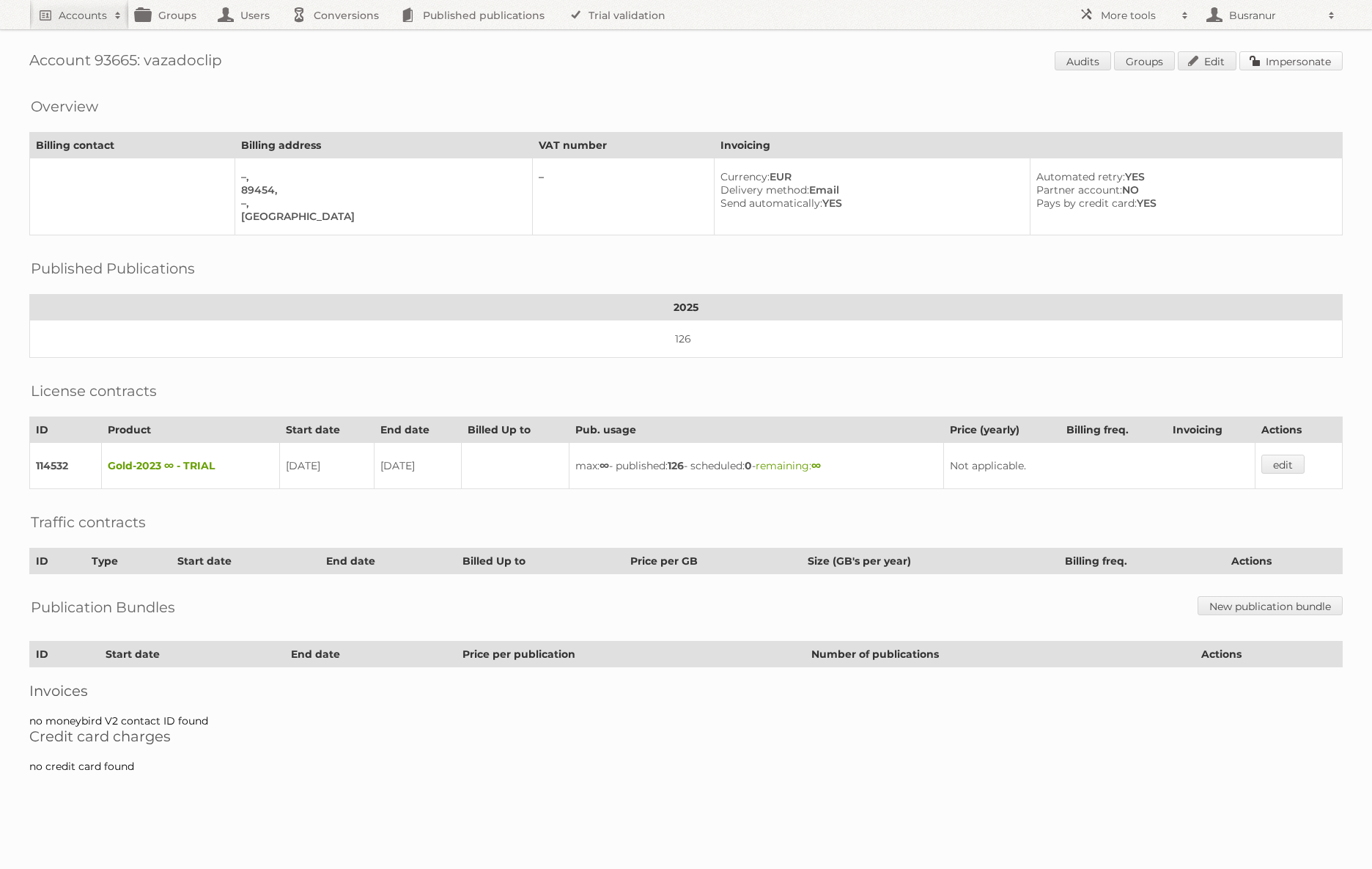
click at [1330, 59] on link "Impersonate" at bounding box center [1291, 61] width 103 height 19
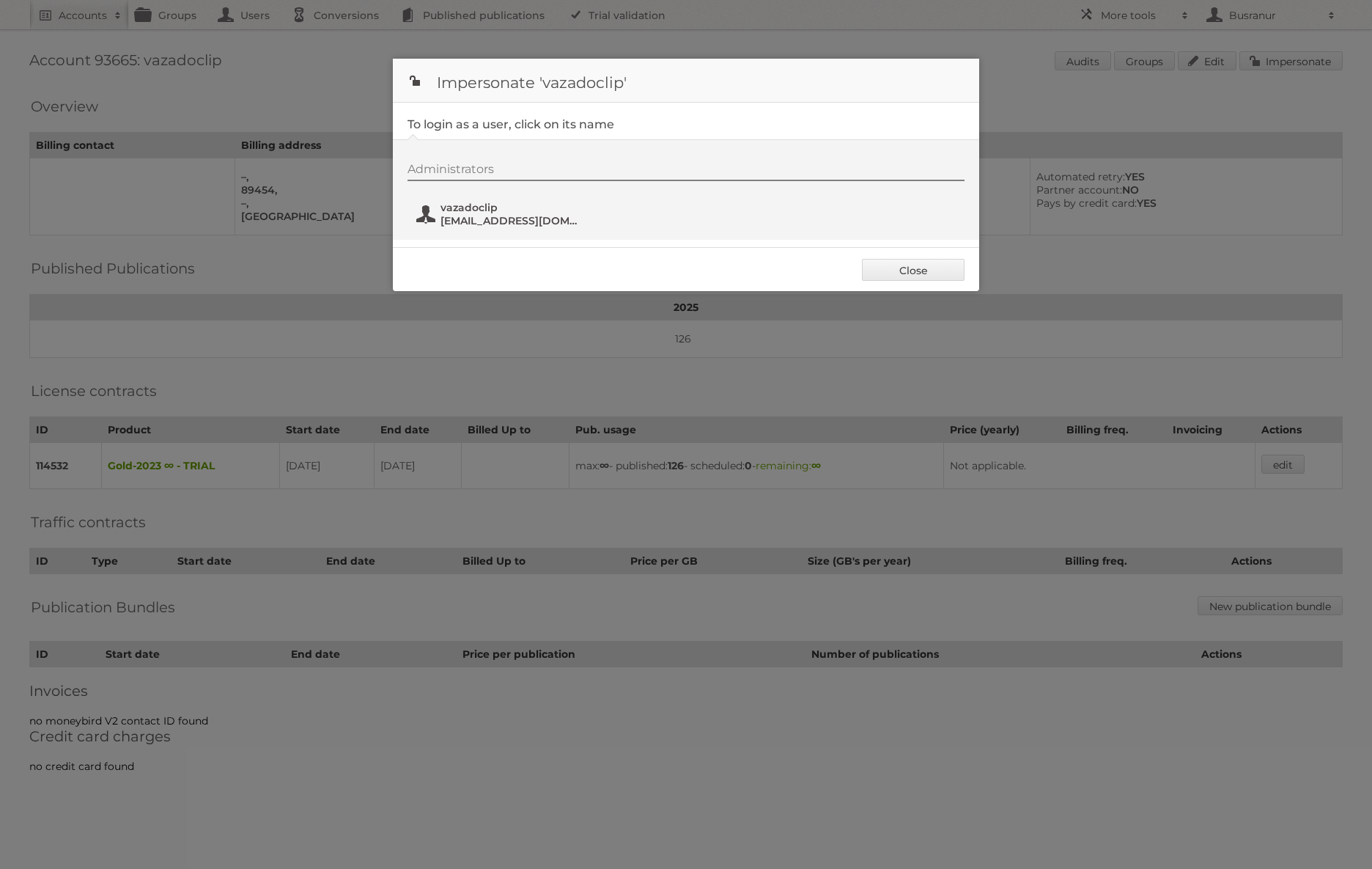
click at [514, 223] on span "vazadoclip@viralx.org" at bounding box center [511, 220] width 142 height 14
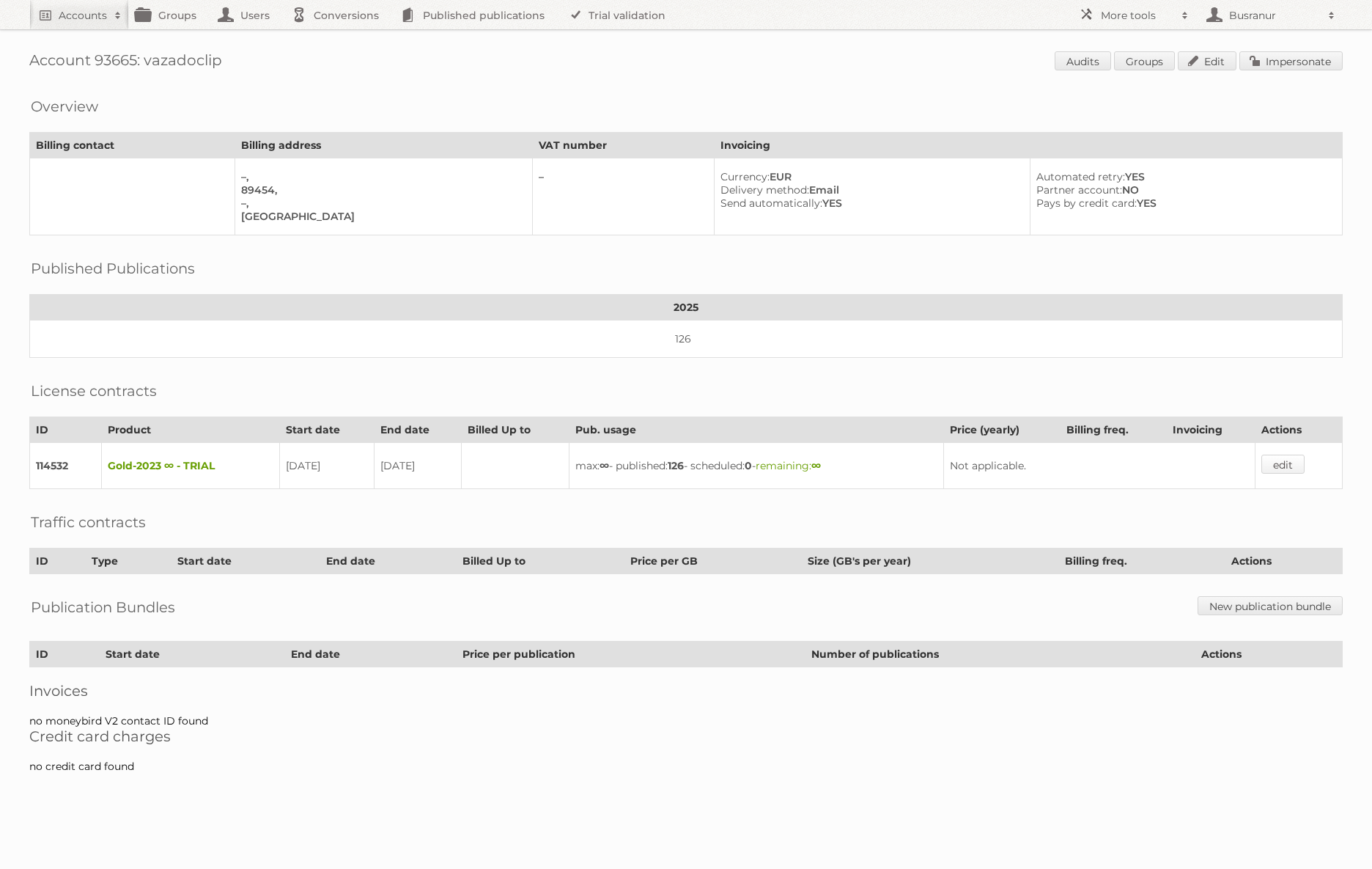
click at [1269, 454] on link "edit" at bounding box center [1283, 464] width 43 height 19
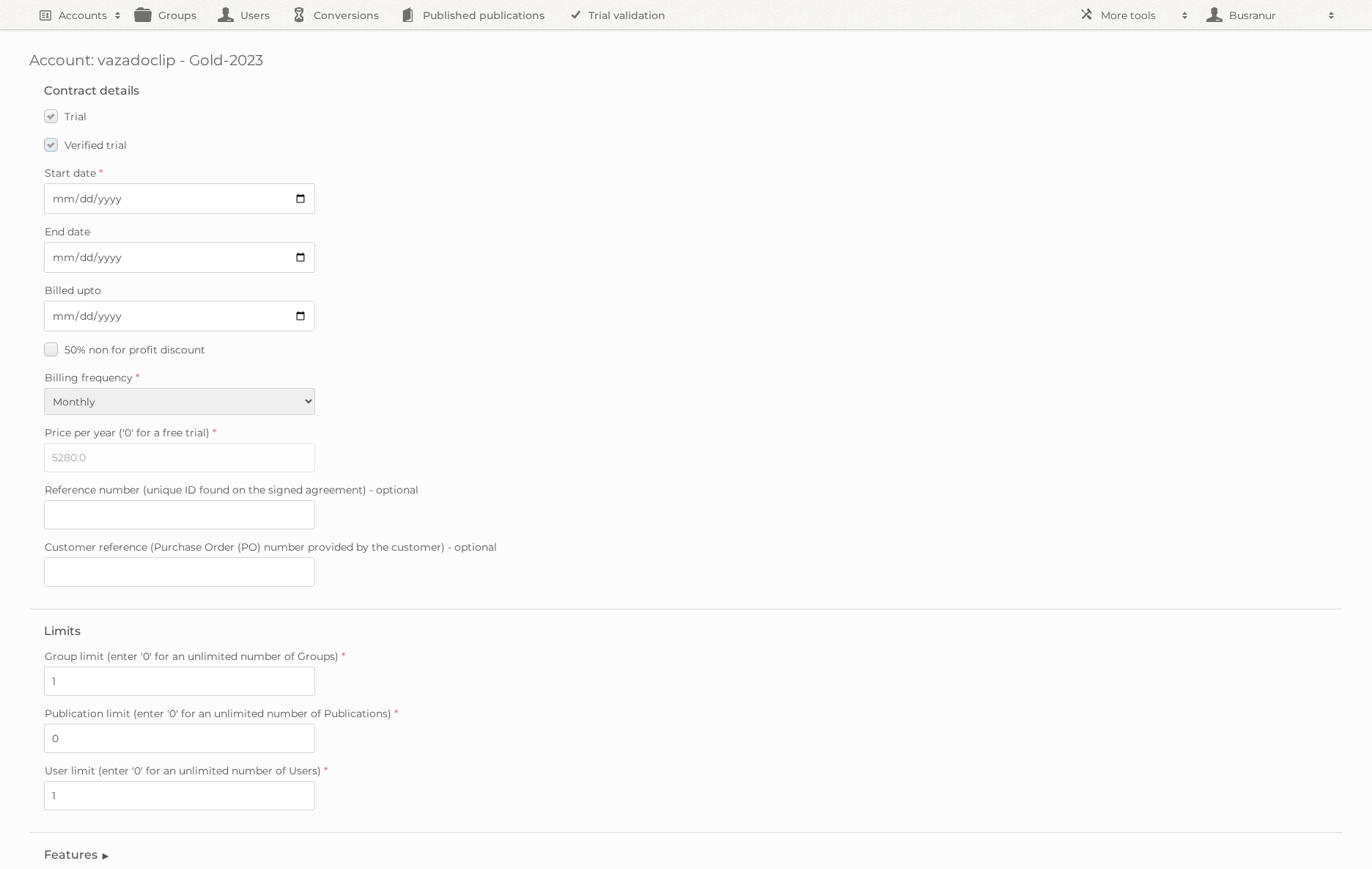
click at [56, 150] on label "Verified trial" at bounding box center [85, 145] width 83 height 21
click at [0, 0] on input "Verified trial" at bounding box center [0, 0] width 0 height 0
click at [56, 253] on input "2025-09-10" at bounding box center [179, 257] width 271 height 31
type input "2025-09-27"
type input "2025-08-27"
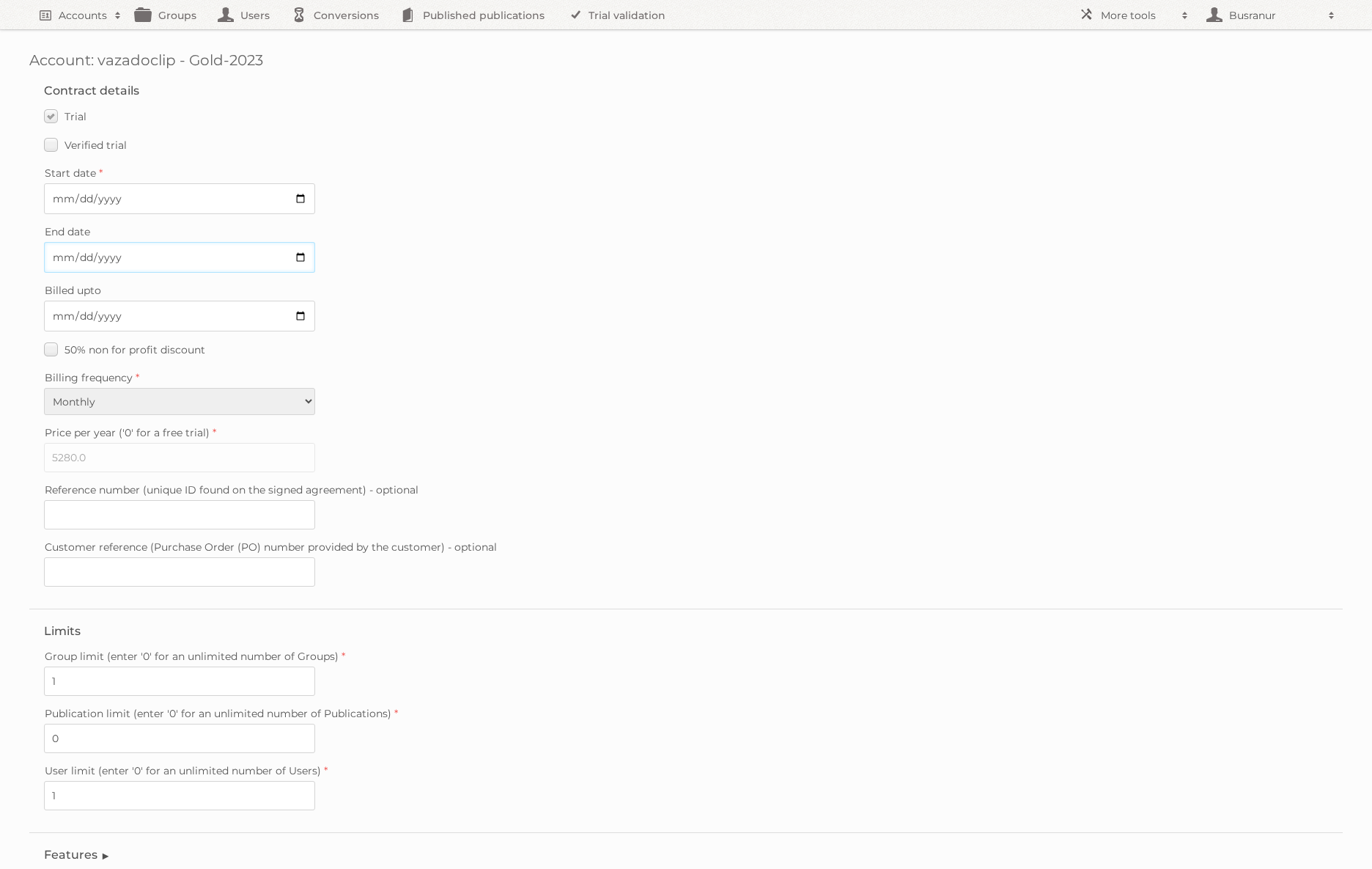
scroll to position [88, 0]
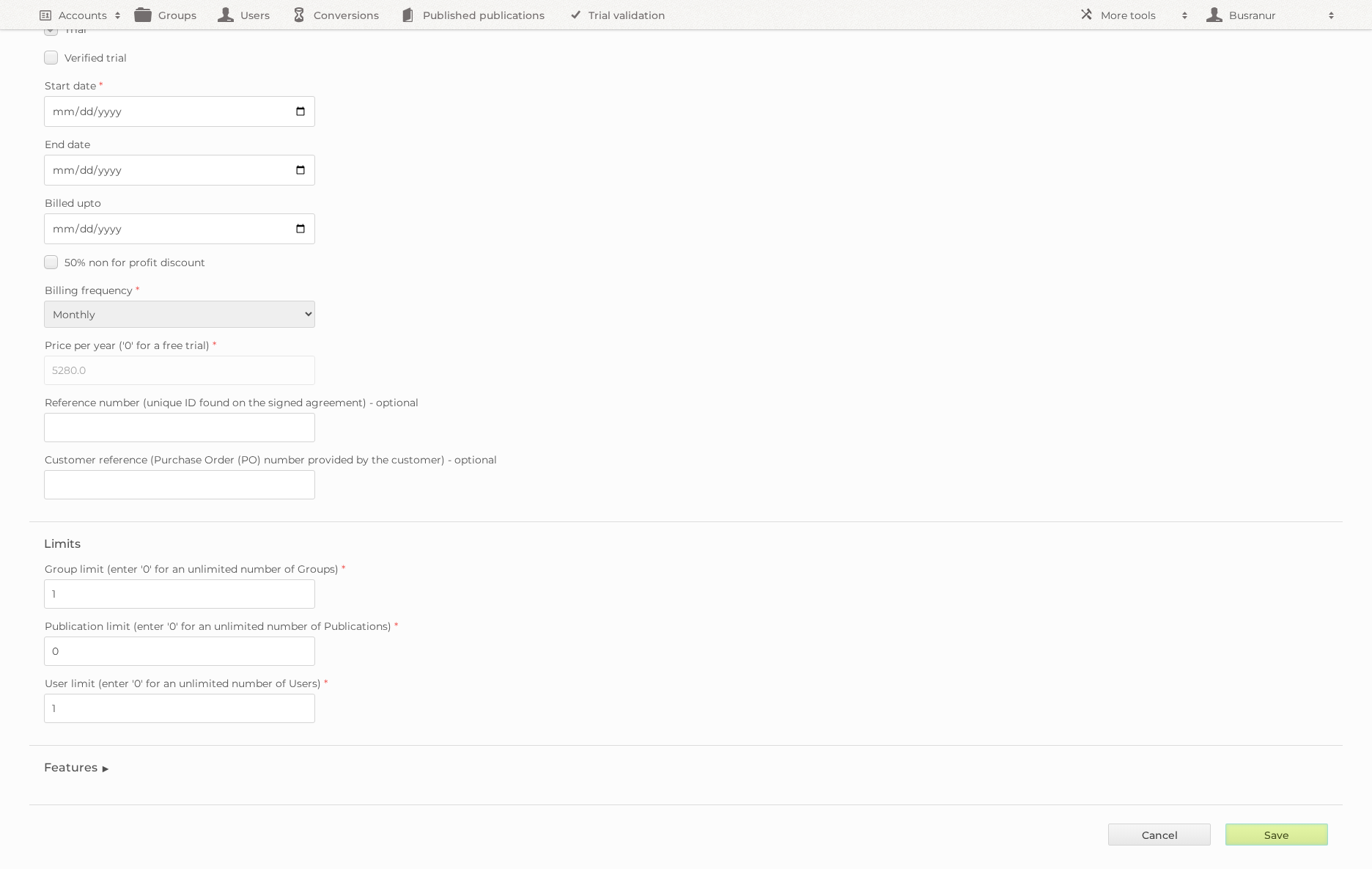
click at [1271, 824] on input "Save" at bounding box center [1277, 835] width 103 height 22
type input "..."
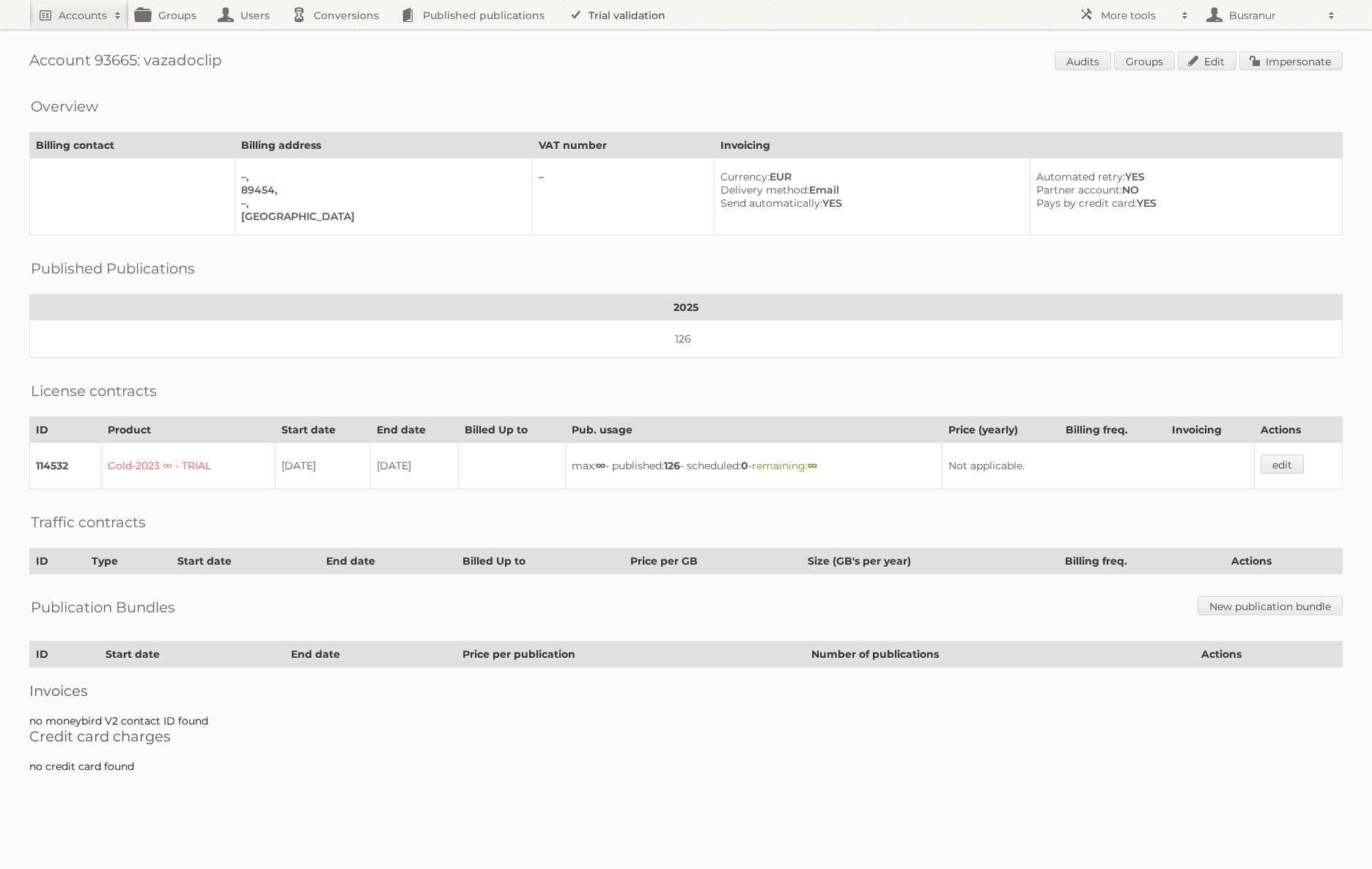
click at [612, 14] on link "Trial validation" at bounding box center [620, 14] width 121 height 29
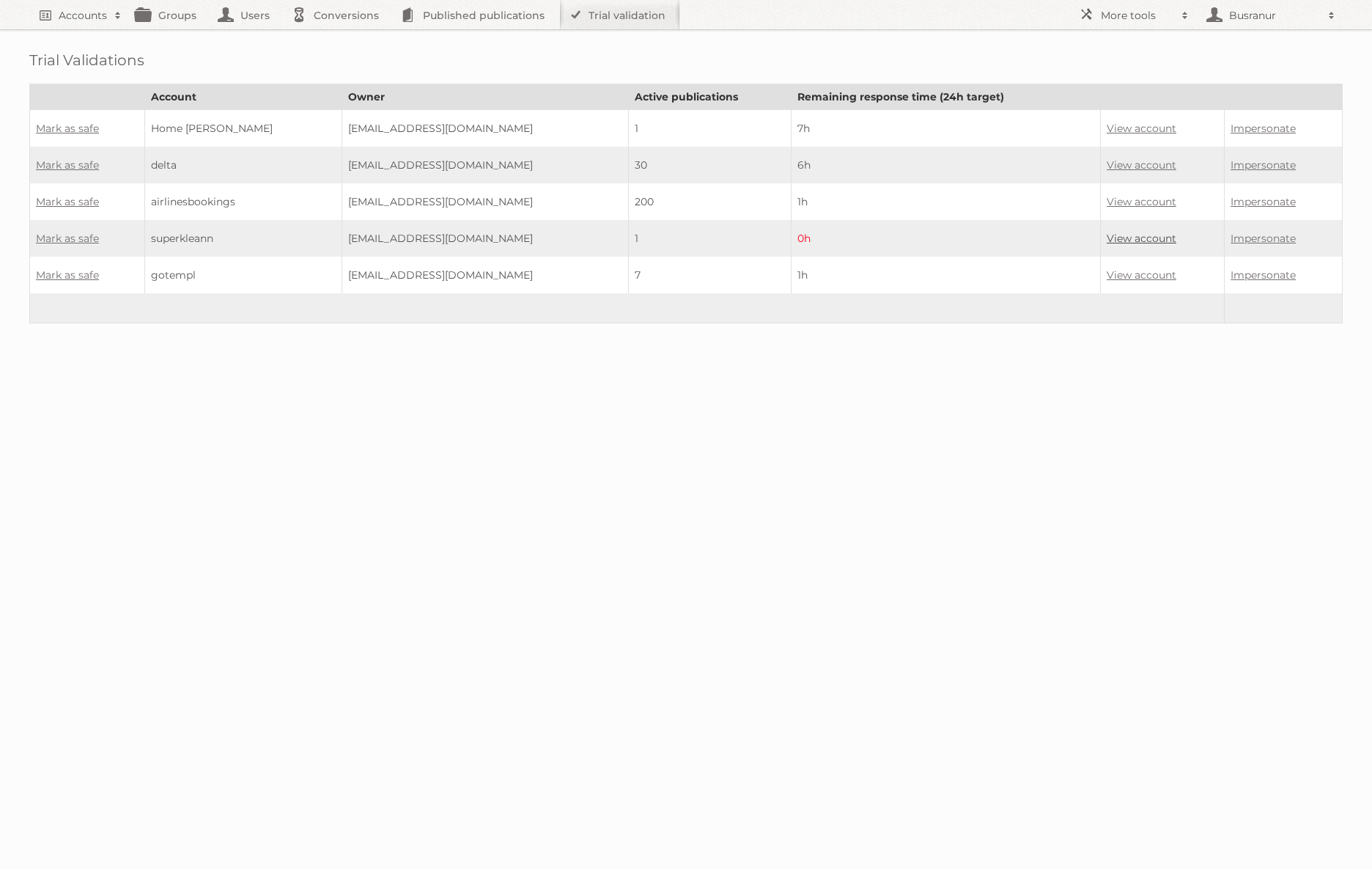
click at [1136, 232] on link "View account" at bounding box center [1142, 238] width 70 height 14
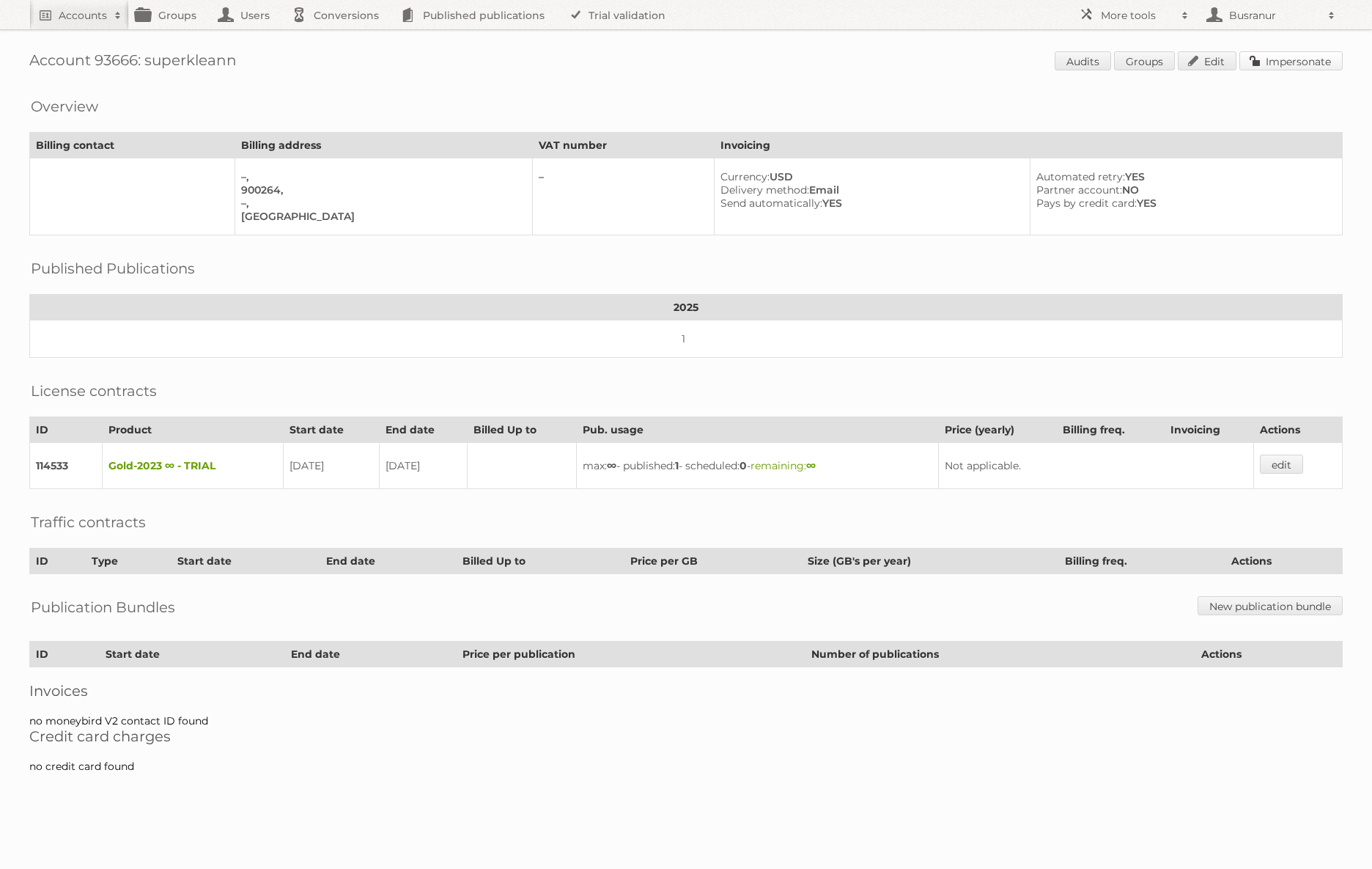
click at [1291, 58] on link "Impersonate" at bounding box center [1291, 61] width 103 height 19
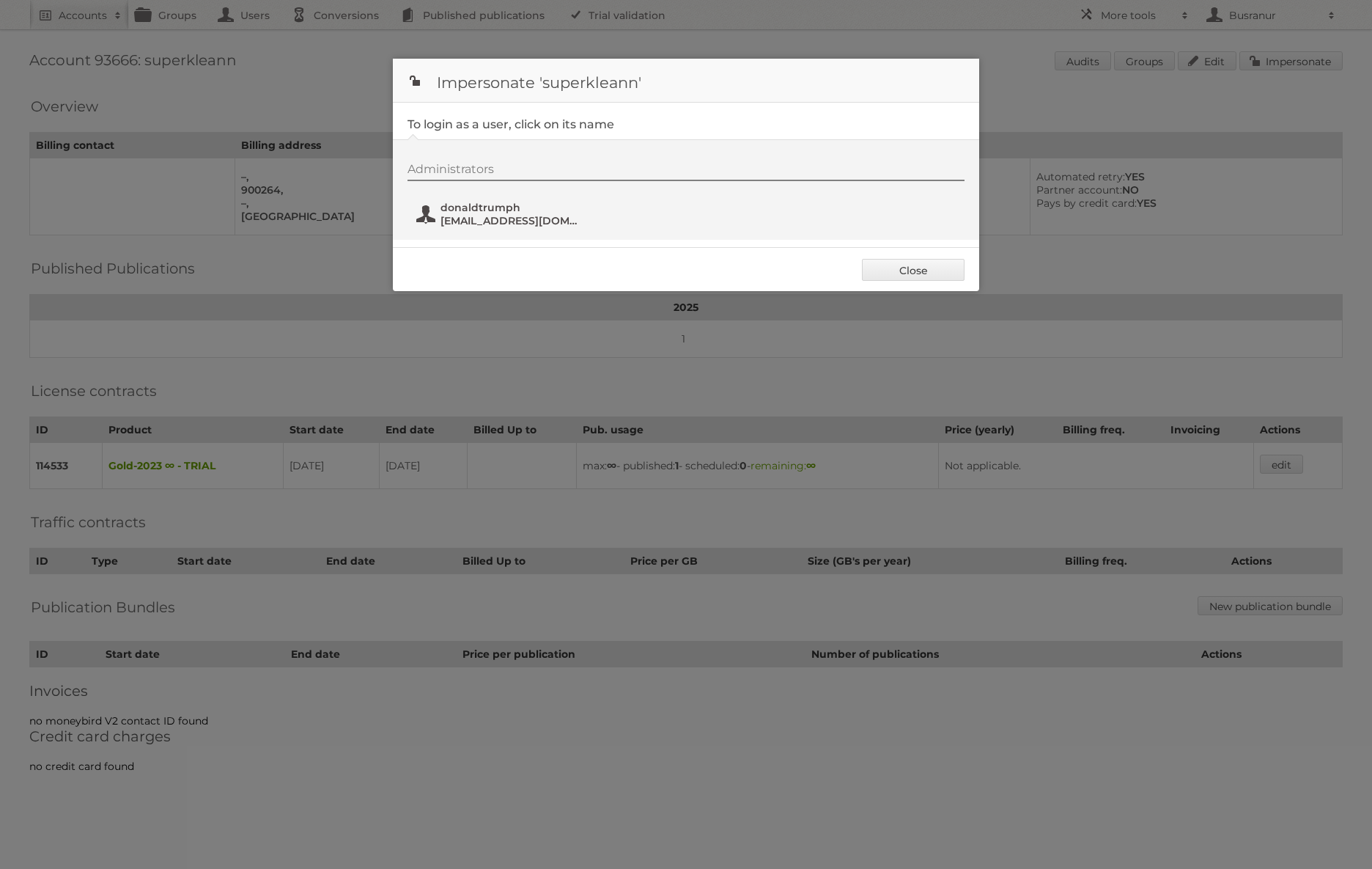
click at [457, 220] on span "superkleann@greenplanetbeauty.in" at bounding box center [511, 220] width 142 height 14
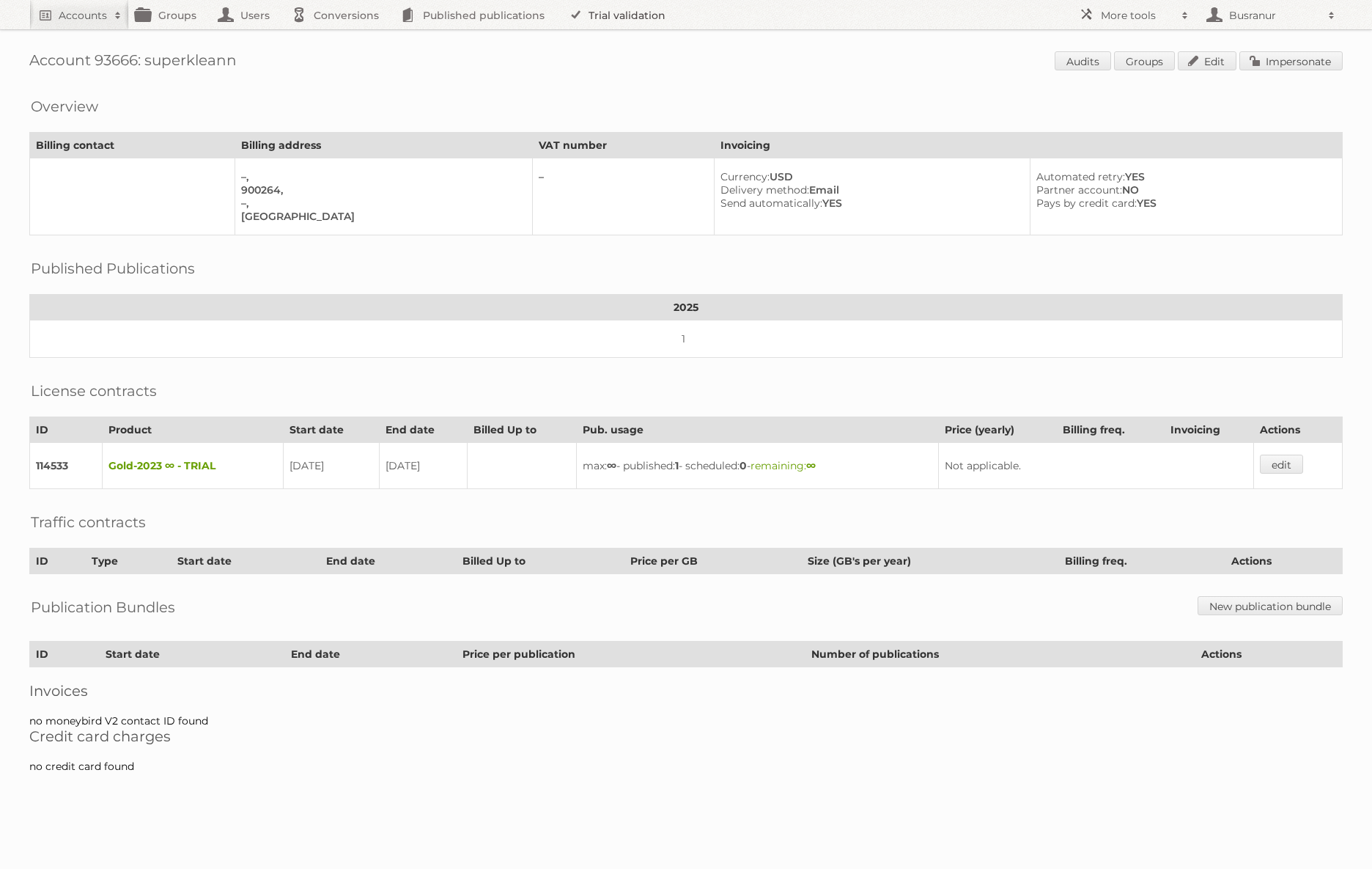
click at [613, 18] on link "Trial validation" at bounding box center [620, 14] width 121 height 29
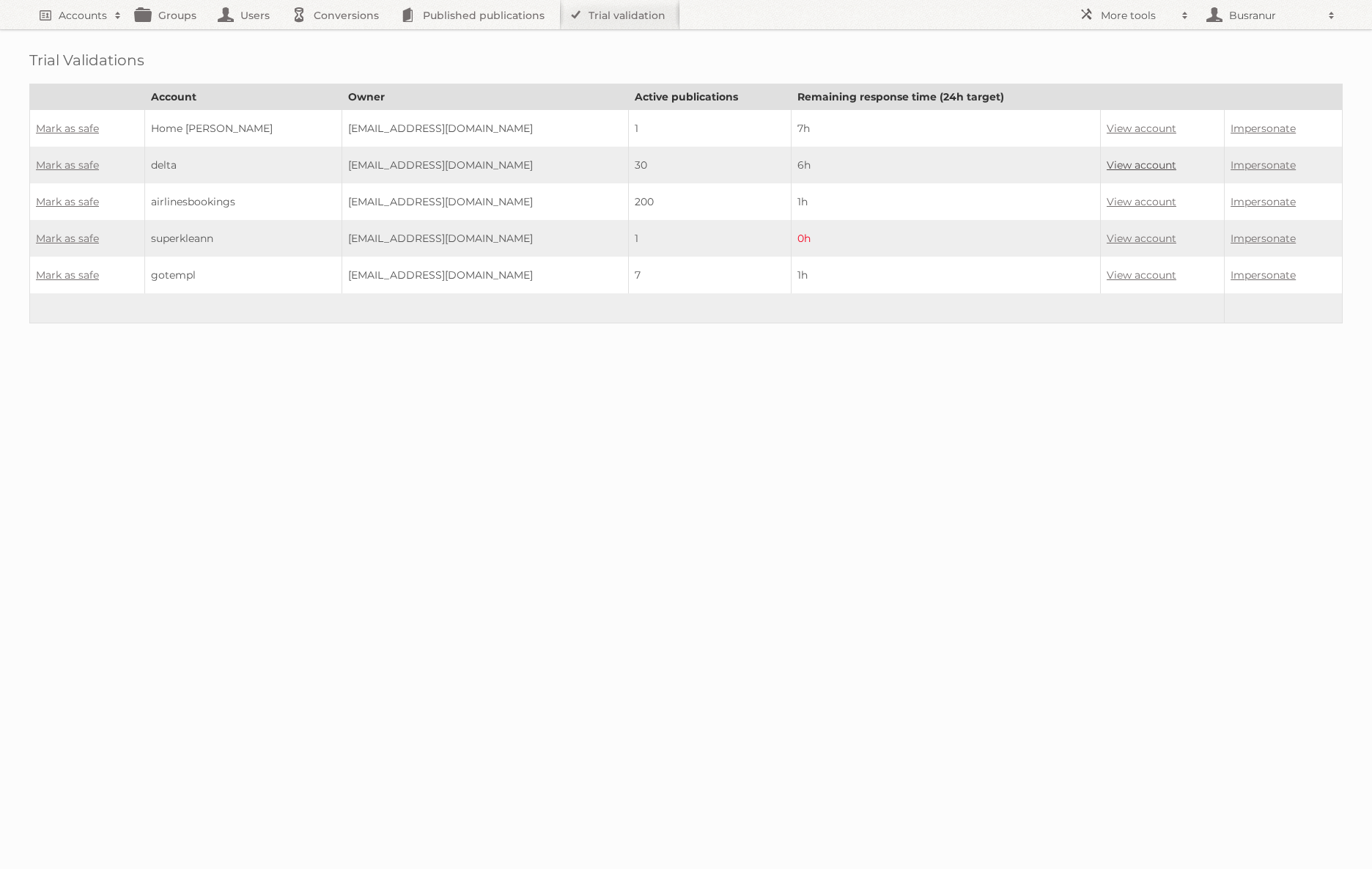
click at [1135, 162] on link "View account" at bounding box center [1142, 165] width 70 height 14
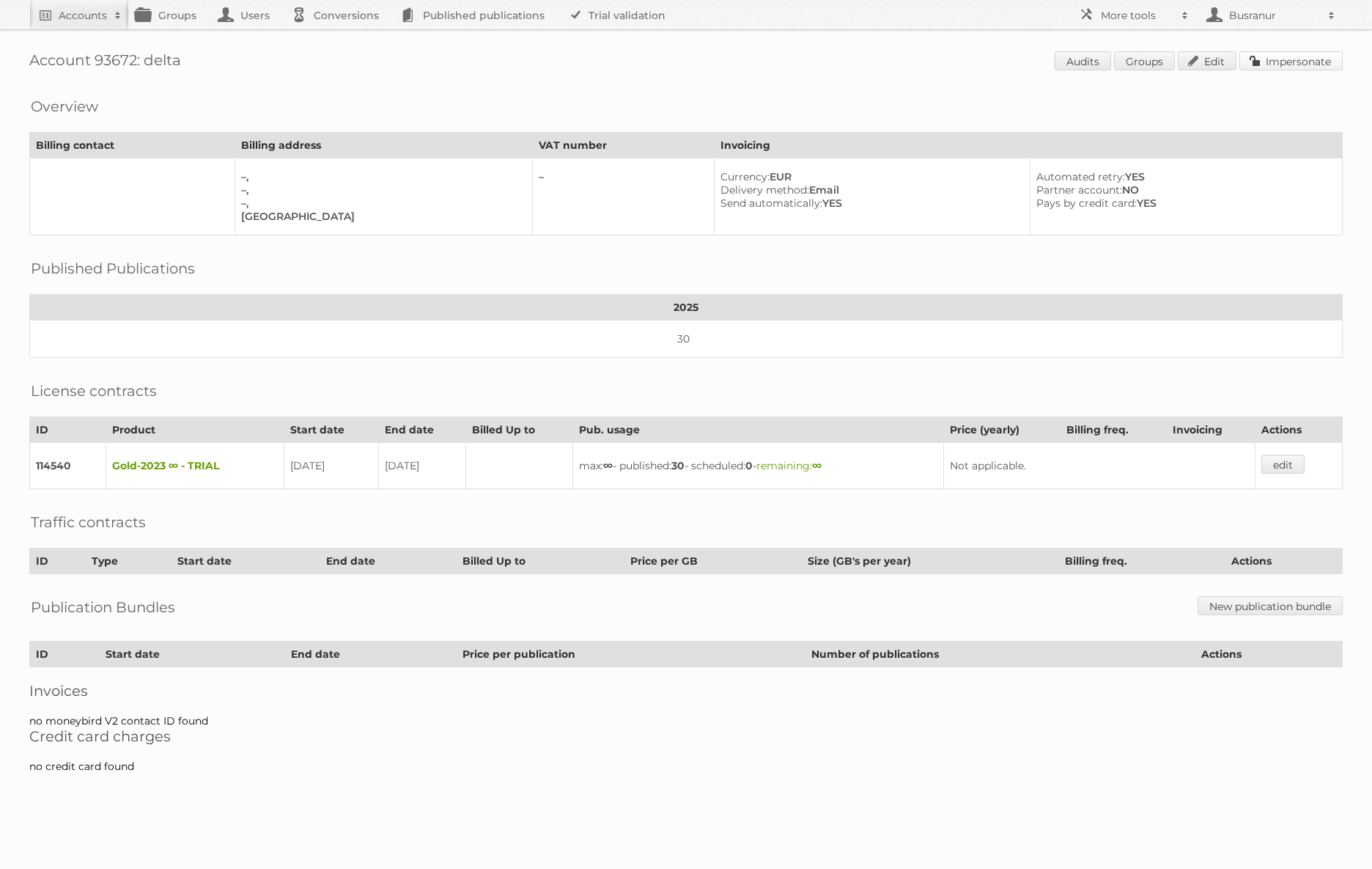
click at [1283, 57] on link "Impersonate" at bounding box center [1291, 61] width 103 height 19
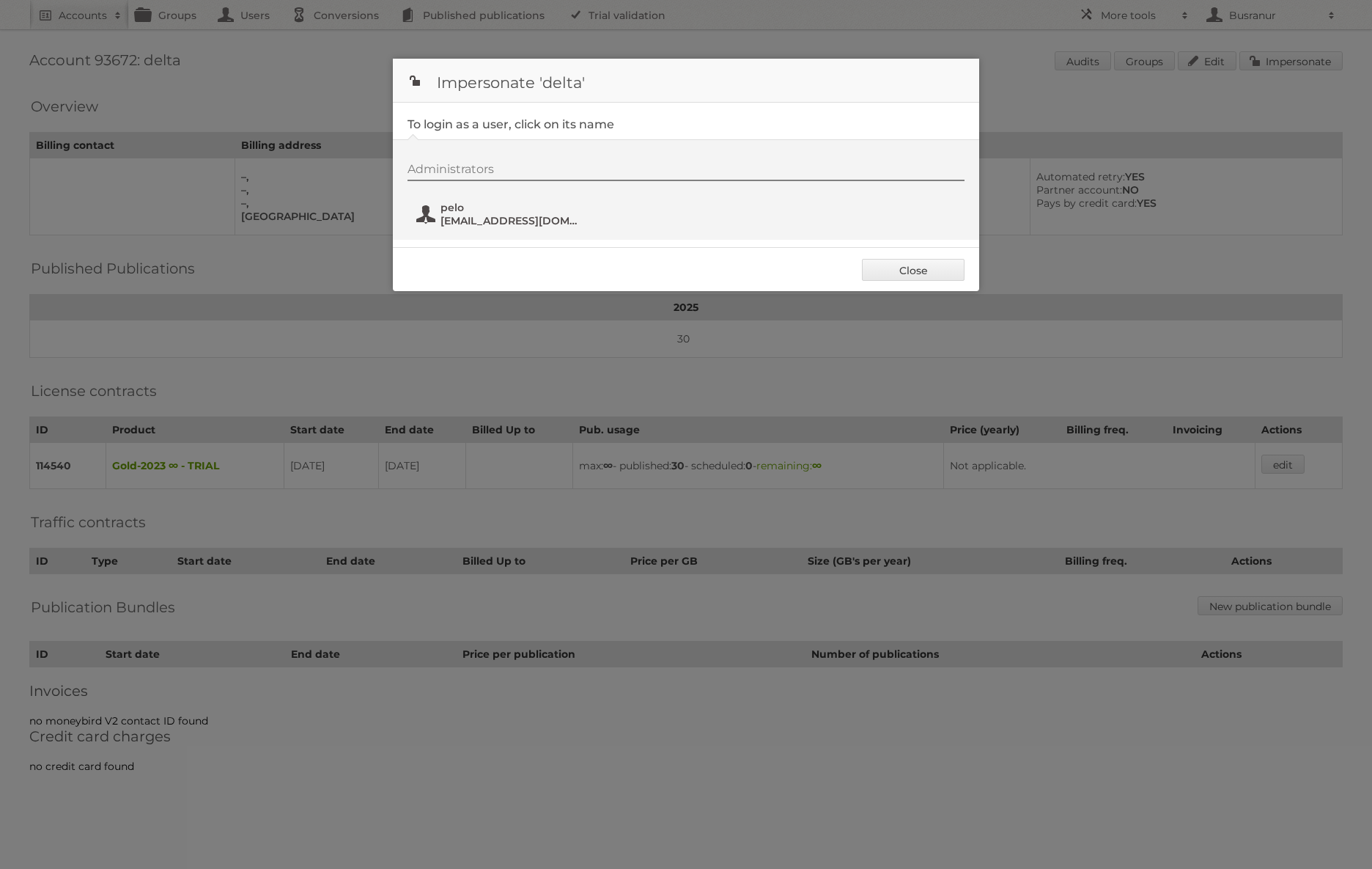
click at [518, 203] on span "pelo" at bounding box center [511, 208] width 142 height 14
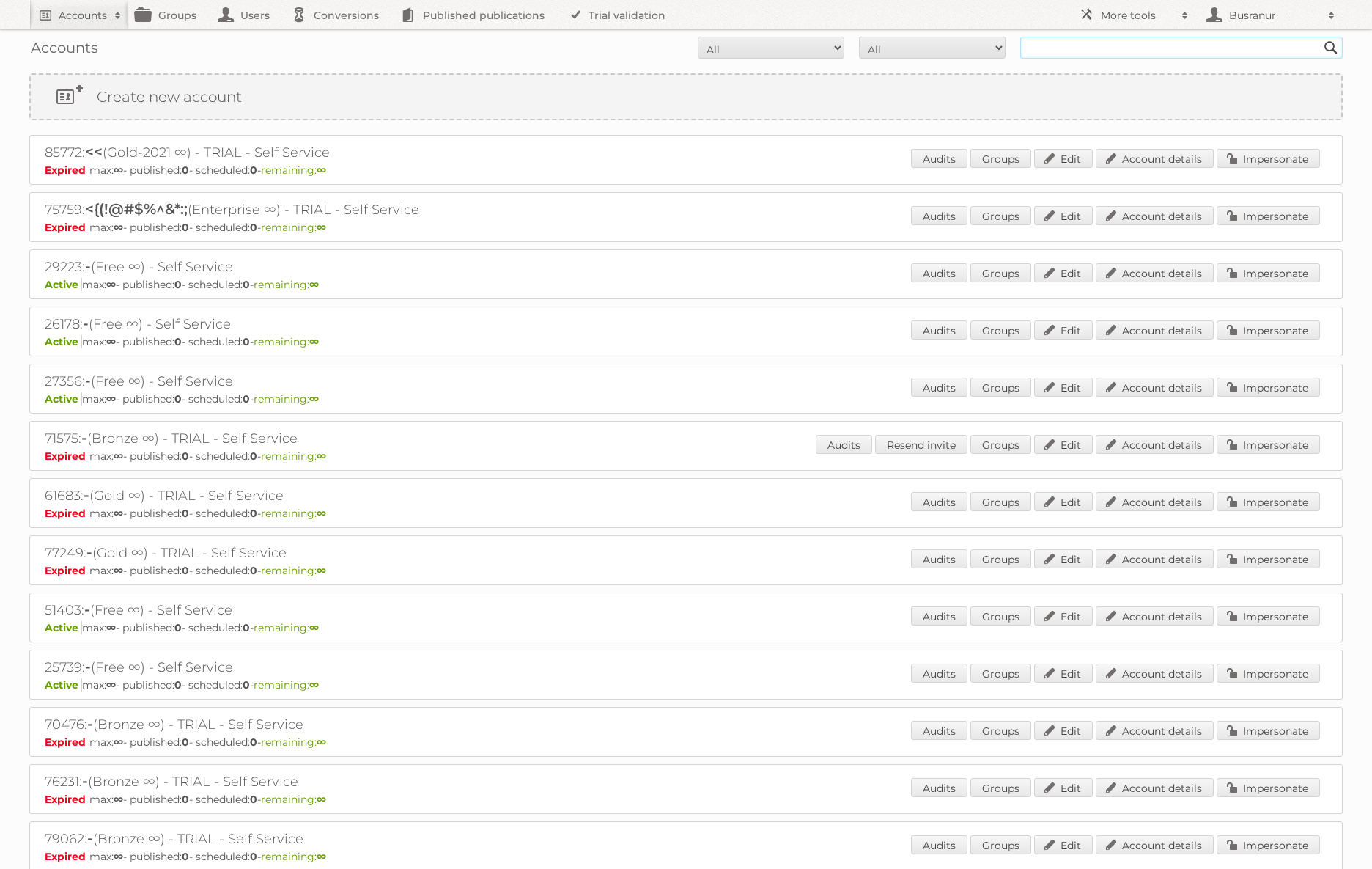
click at [1082, 51] on input "text" at bounding box center [1182, 48] width 323 height 22
paste input "pascal.quimper@loreal.com"
type input "pascal.quimper@loreal.com"
click at [1320, 37] on input "Search" at bounding box center [1331, 48] width 22 height 22
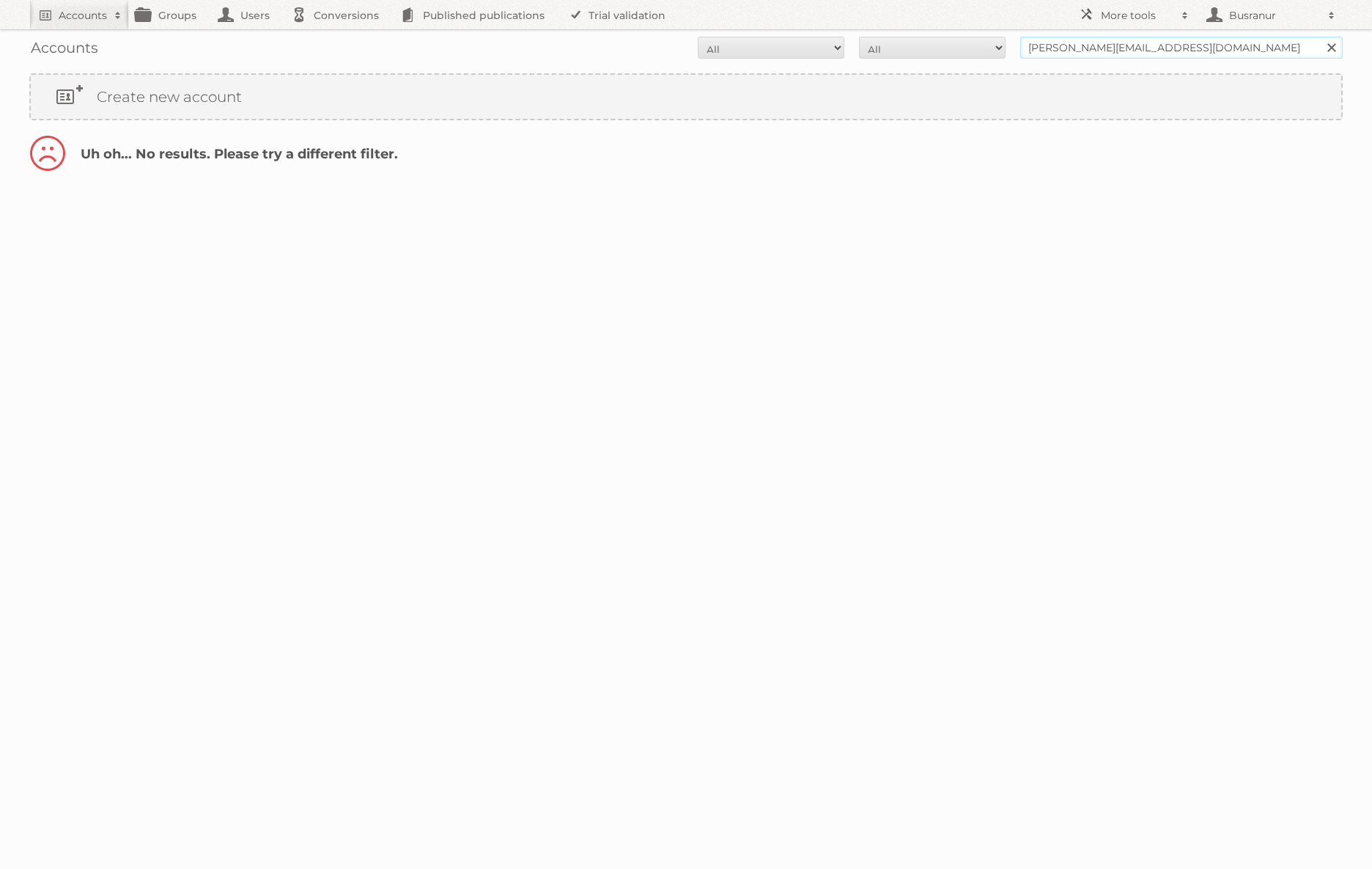
click at [1107, 46] on input "[PERSON_NAME][EMAIL_ADDRESS][DOMAIN_NAME]" at bounding box center [1182, 48] width 323 height 22
type input "@[DOMAIN_NAME]"
click at [1320, 37] on input "Search" at bounding box center [1331, 48] width 22 height 22
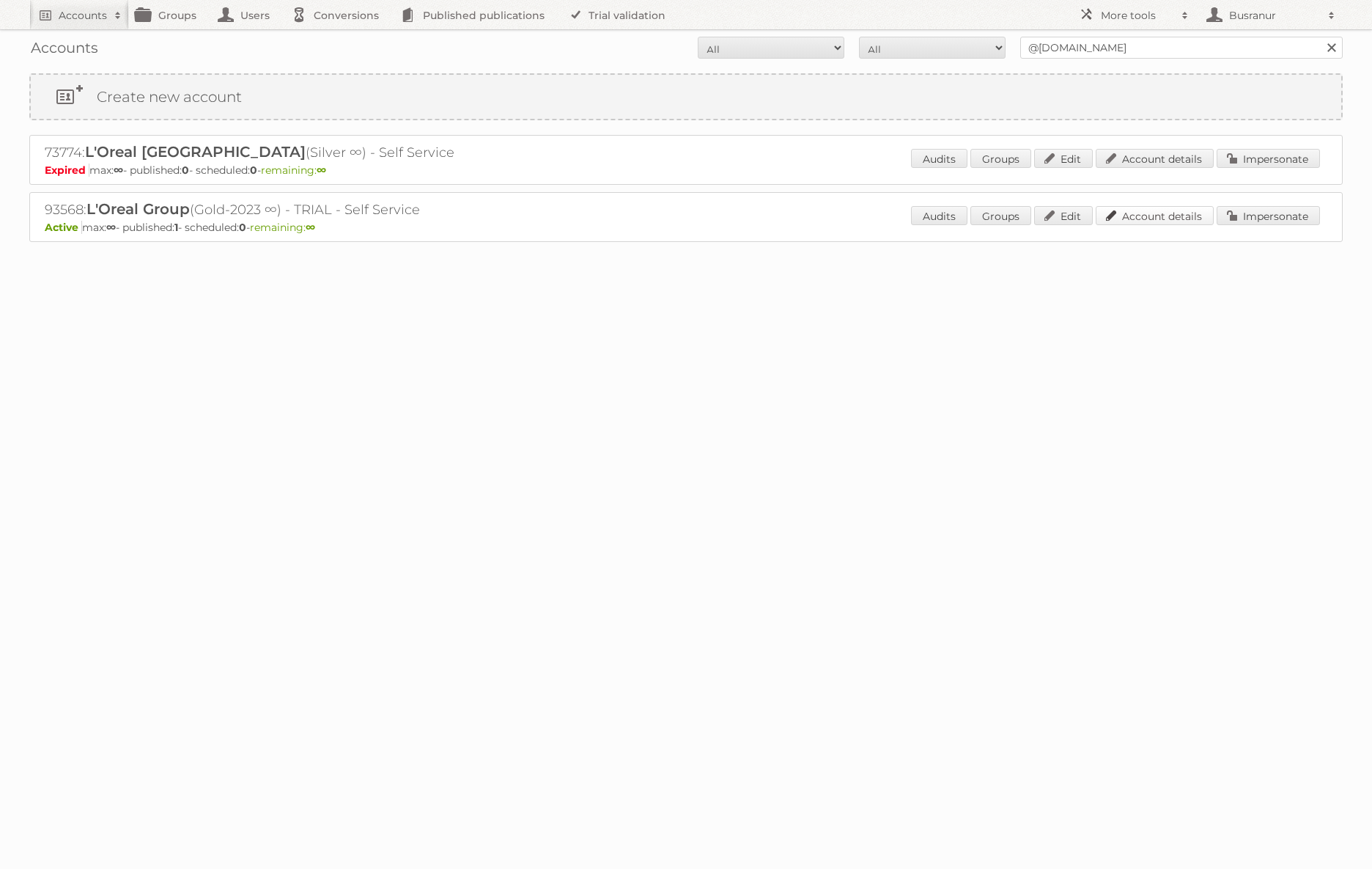
click at [1178, 212] on link "Account details" at bounding box center [1155, 216] width 118 height 19
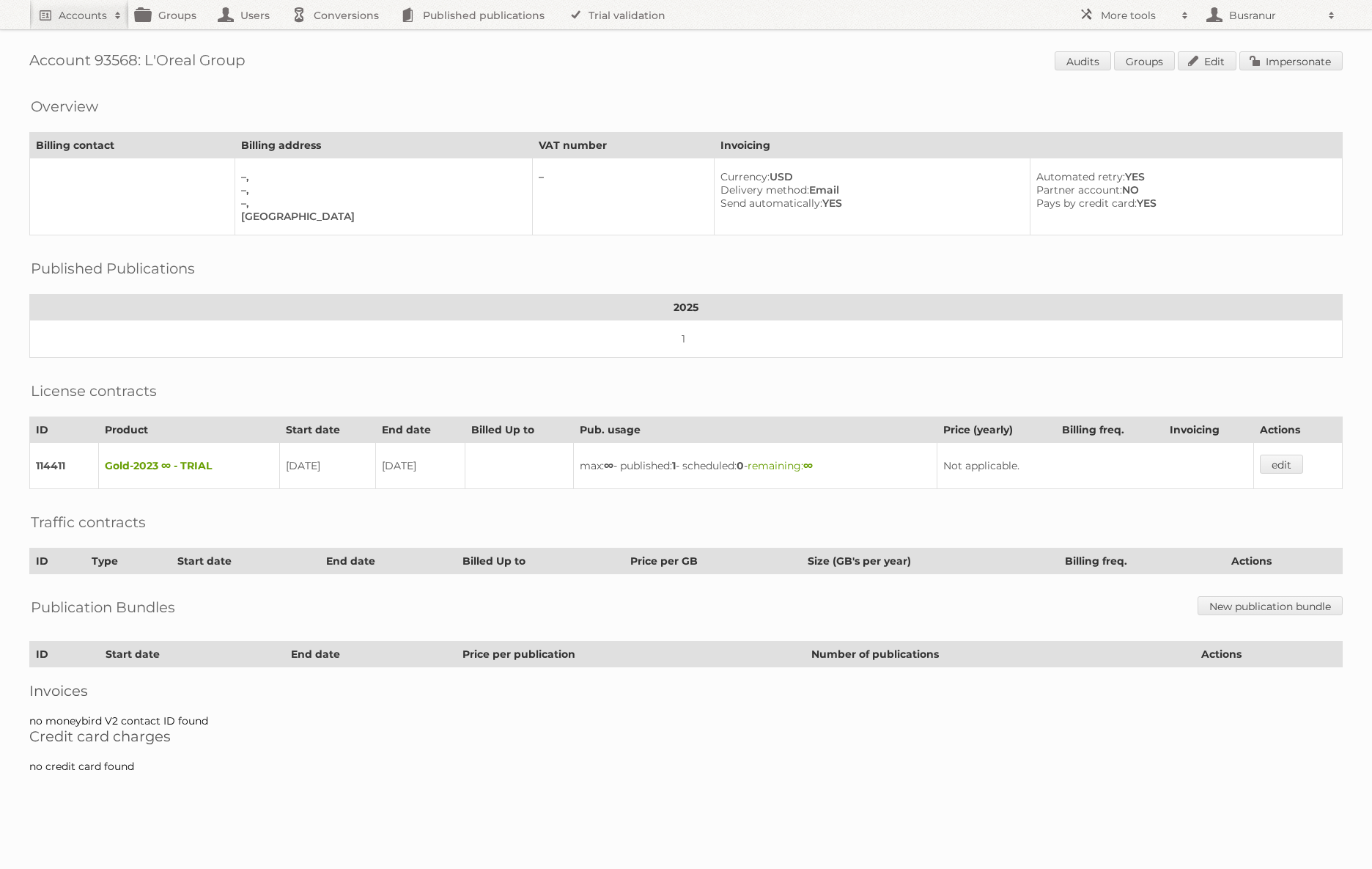
click at [1287, 70] on span "Audits Groups Edit Impersonate" at bounding box center [1199, 63] width 288 height 22
click at [1287, 64] on link "Impersonate" at bounding box center [1291, 61] width 103 height 19
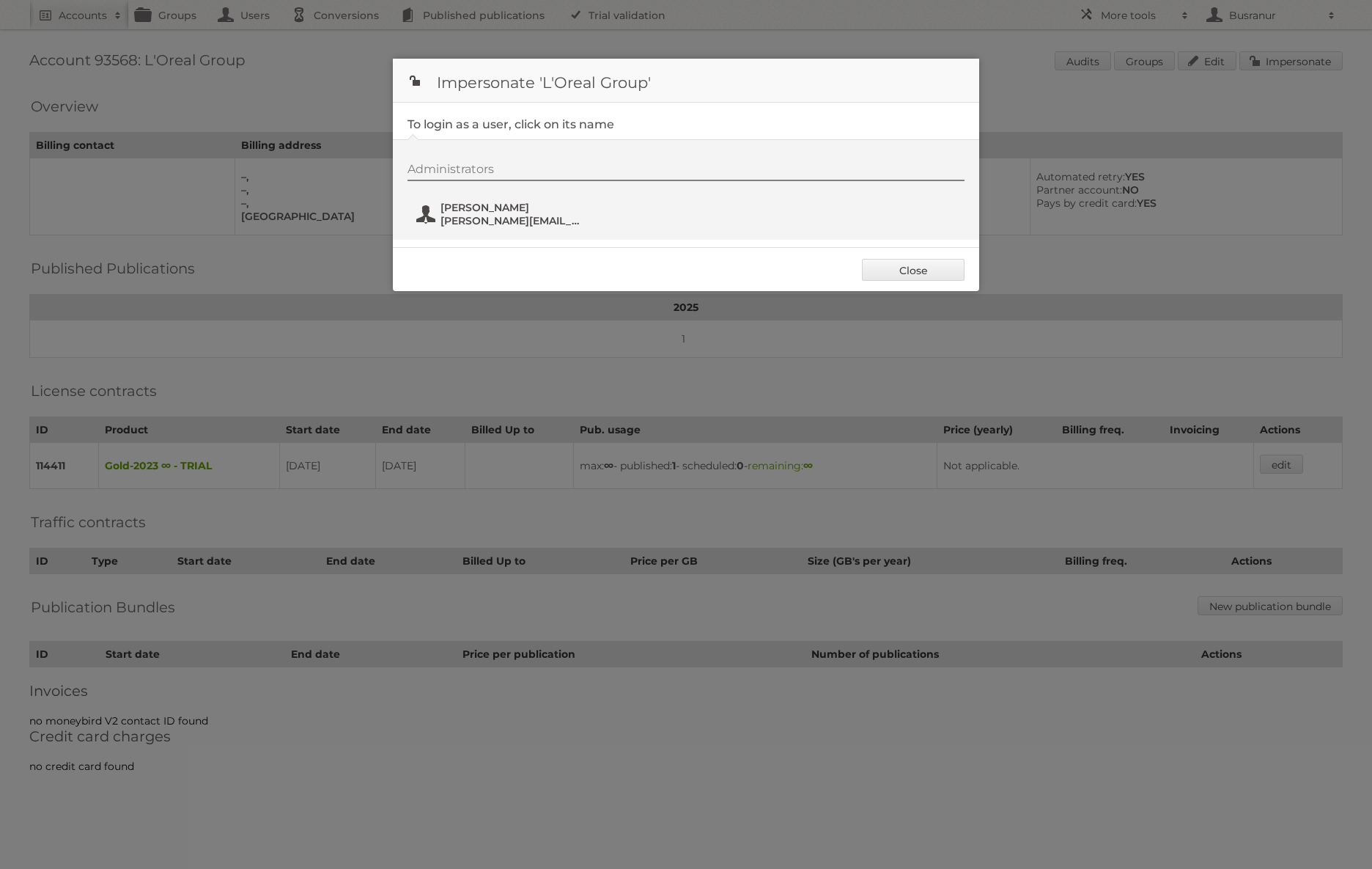
click at [509, 216] on span "jessie.cheuk@loreal.com" at bounding box center [511, 220] width 142 height 14
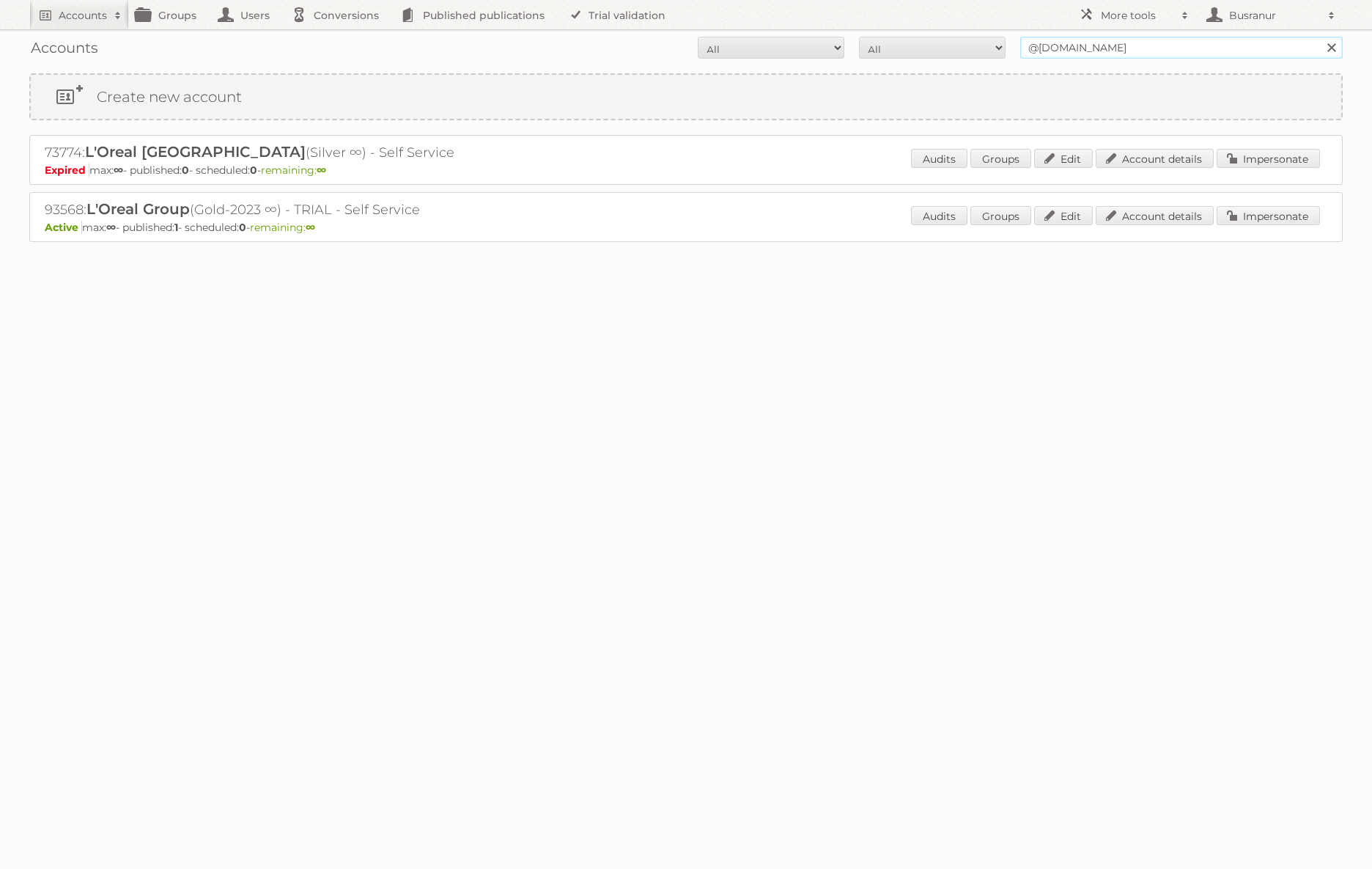
click at [1044, 56] on input "@loreal.com" at bounding box center [1182, 48] width 323 height 22
paste input "SalonCentric Canada"
type input "SalonCentric Canada"
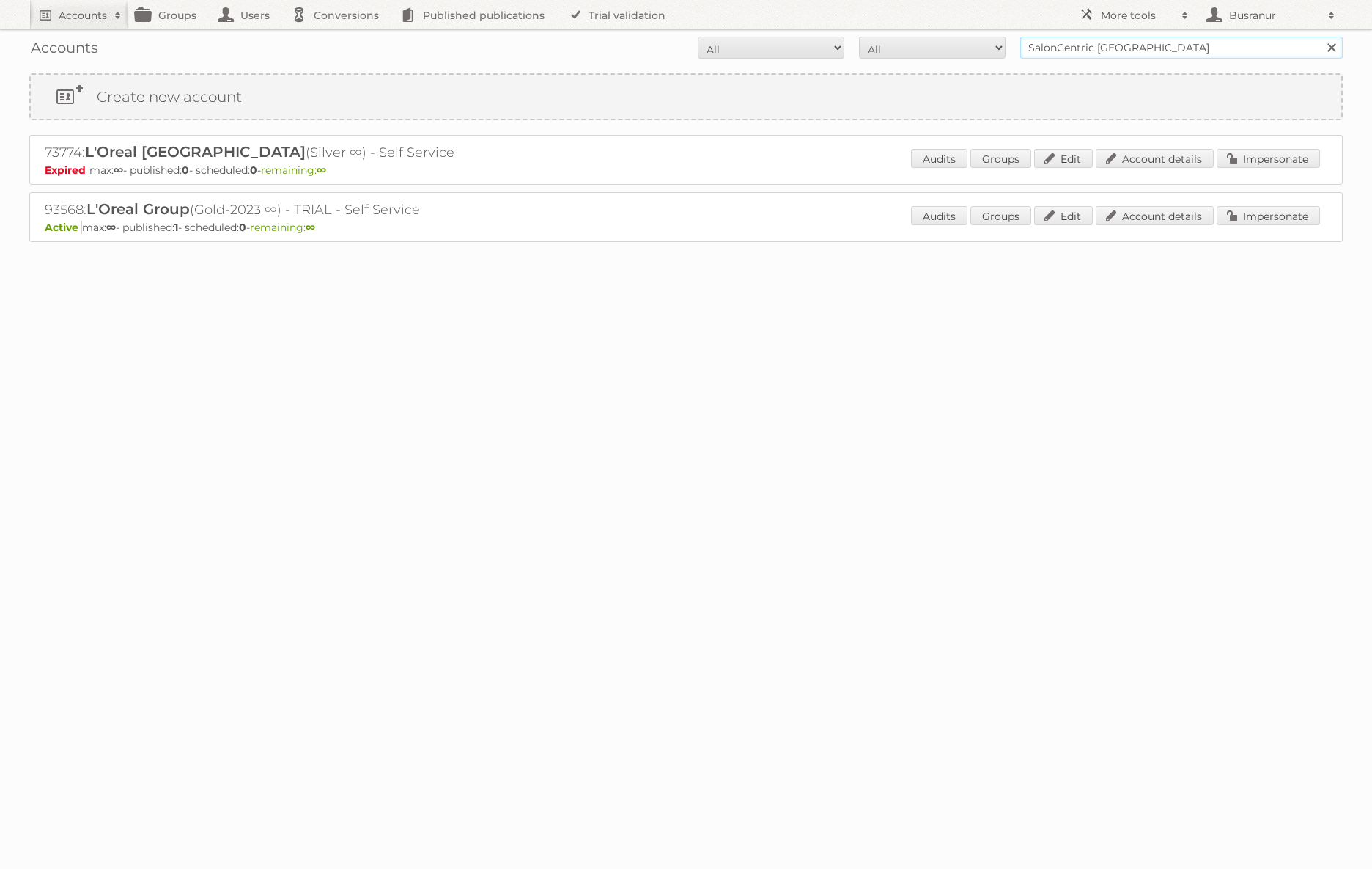
click at [1320, 37] on input "Search" at bounding box center [1331, 48] width 22 height 22
click at [1149, 220] on link "Account details" at bounding box center [1155, 216] width 118 height 19
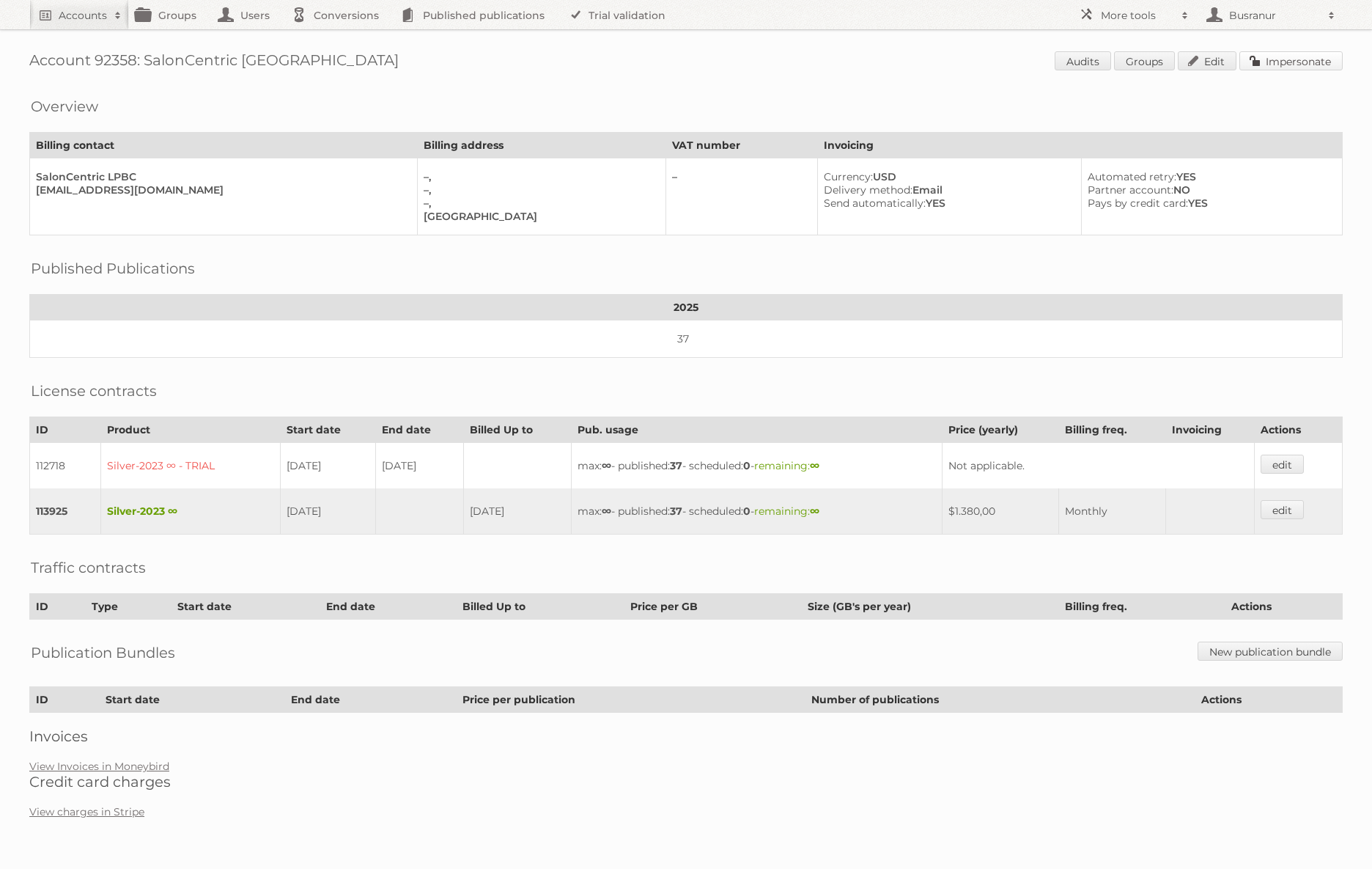
click at [1322, 56] on link "Impersonate" at bounding box center [1291, 61] width 103 height 19
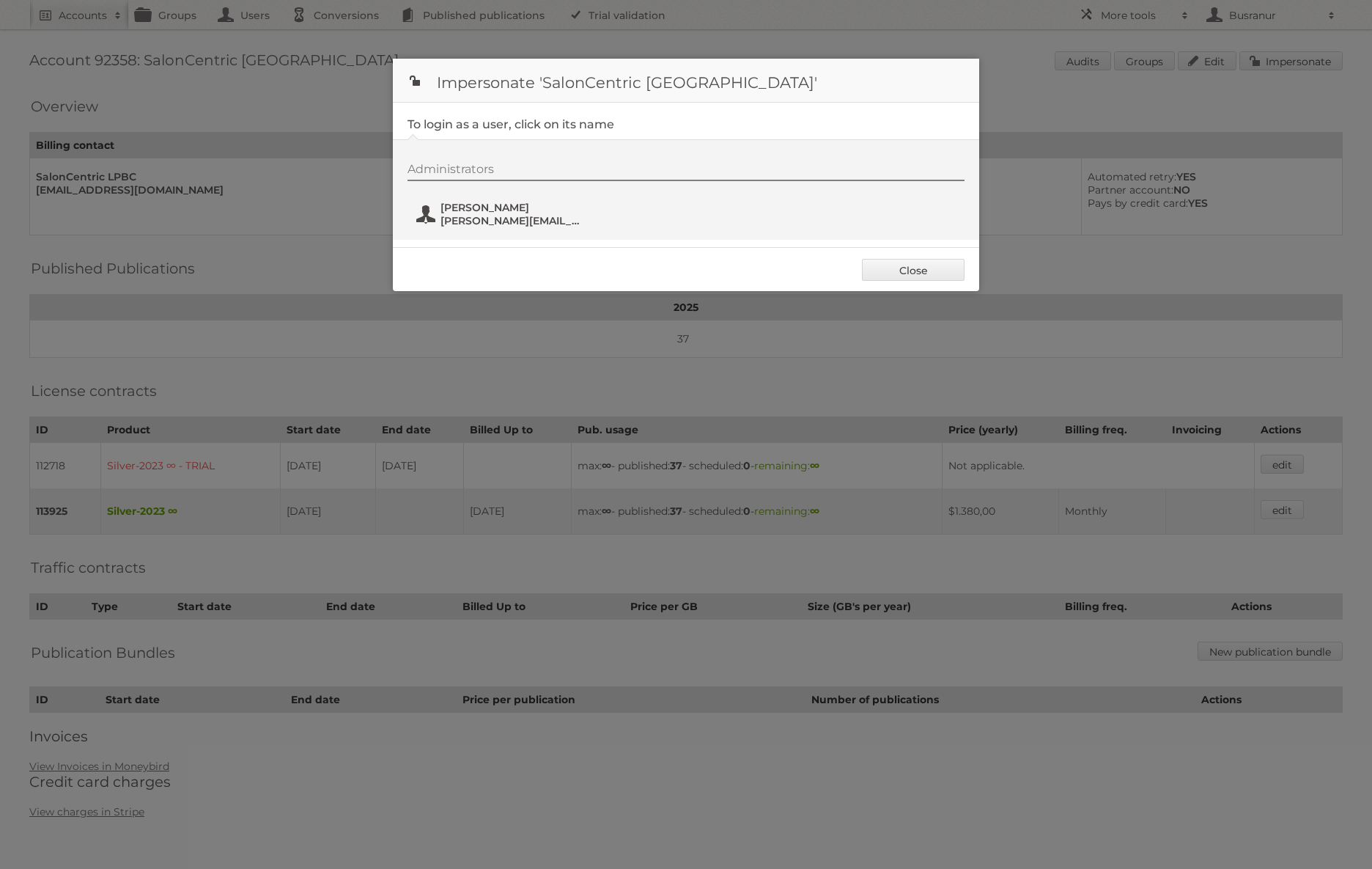
click at [488, 208] on span "[PERSON_NAME]" at bounding box center [511, 208] width 142 height 14
